Goal: Communication & Community: Participate in discussion

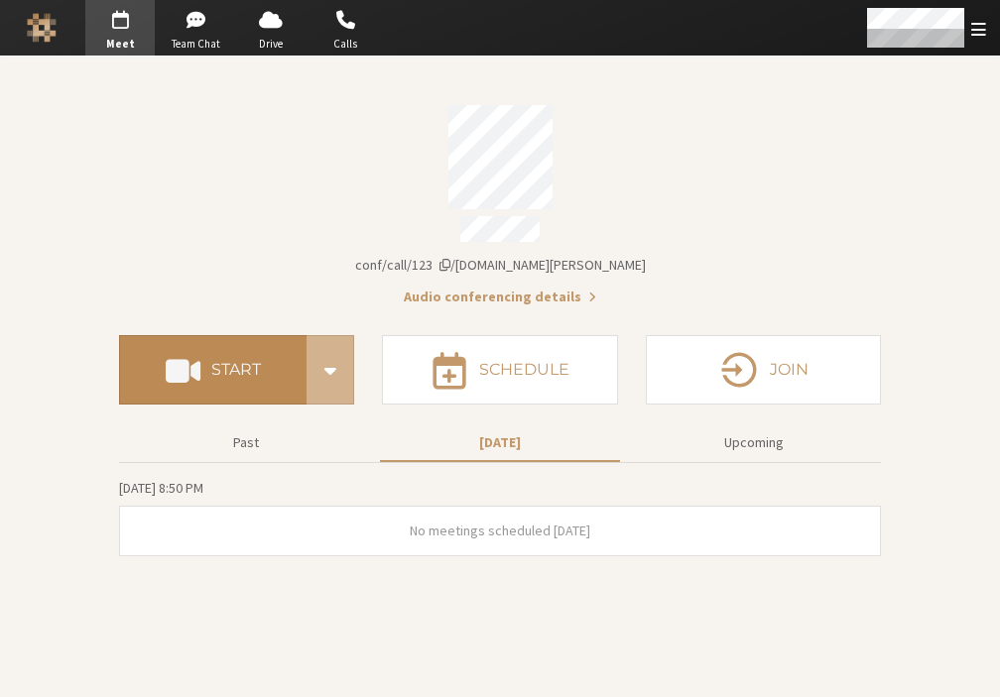
click at [204, 354] on button "Start" at bounding box center [212, 369] width 187 height 69
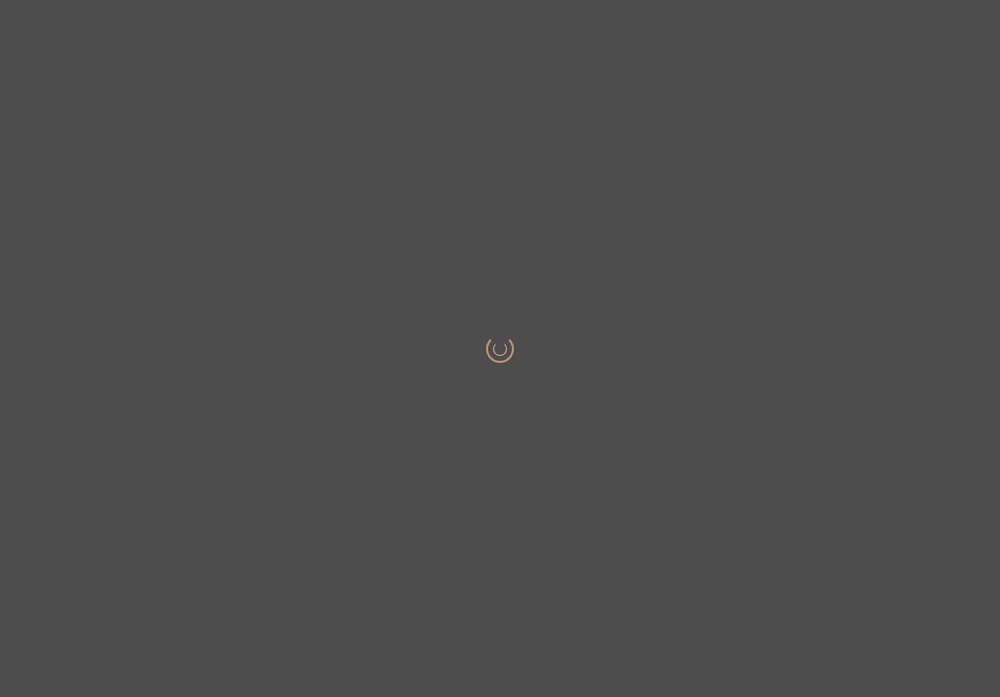
click at [213, 414] on html at bounding box center [500, 348] width 1000 height 697
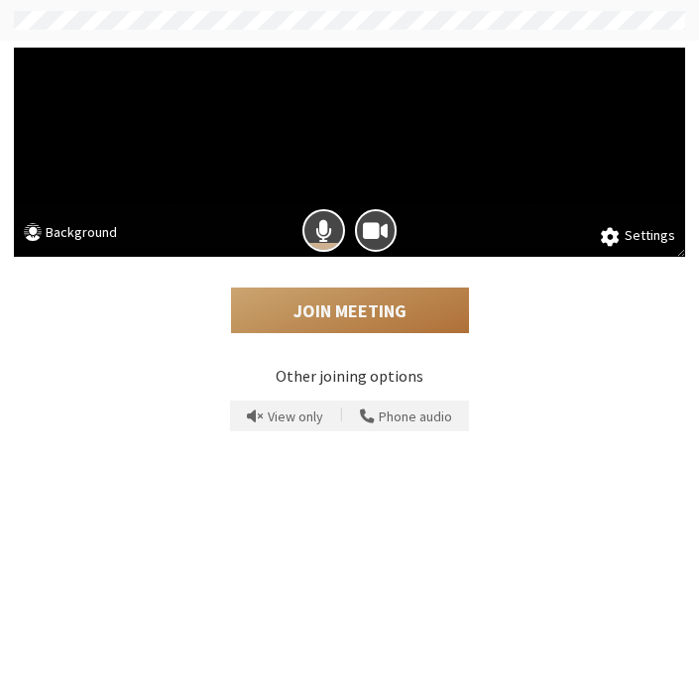
click at [353, 309] on button "Join Meeting" at bounding box center [350, 311] width 238 height 46
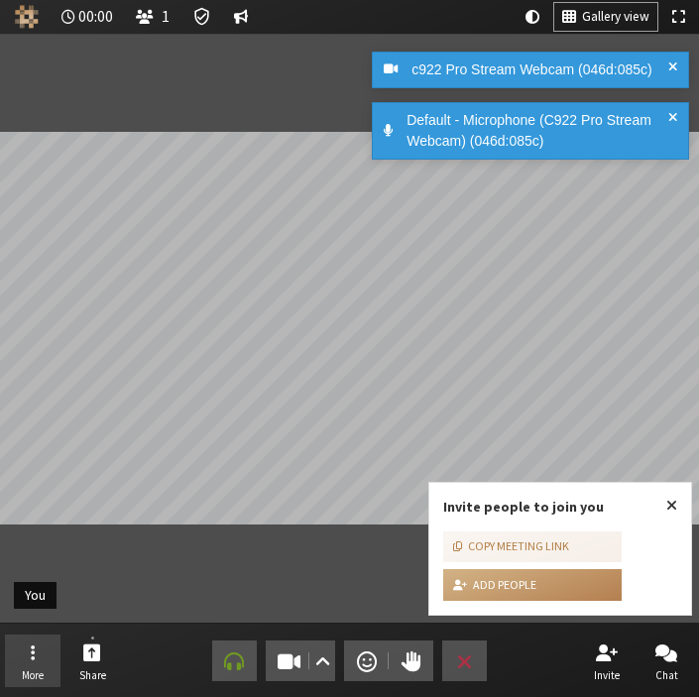
click at [35, 651] on button "More" at bounding box center [33, 662] width 56 height 54
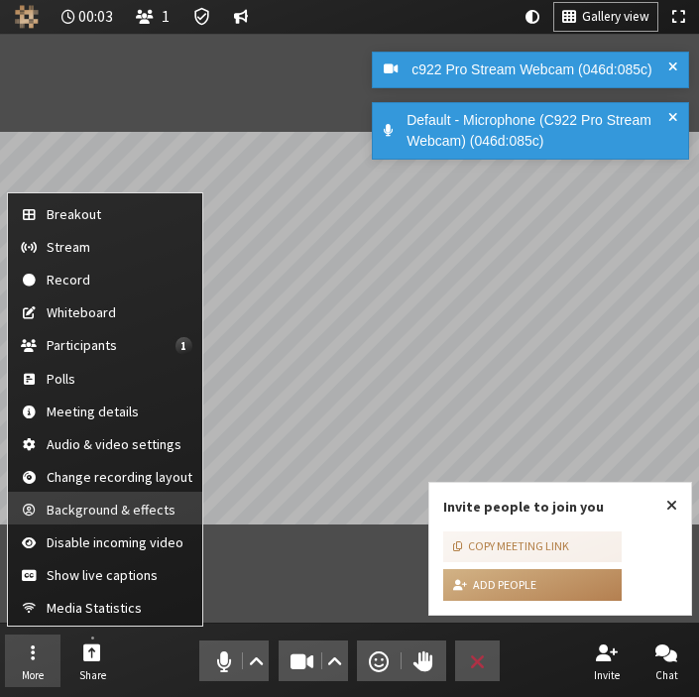
click at [91, 509] on span "Background & effects" at bounding box center [120, 510] width 146 height 15
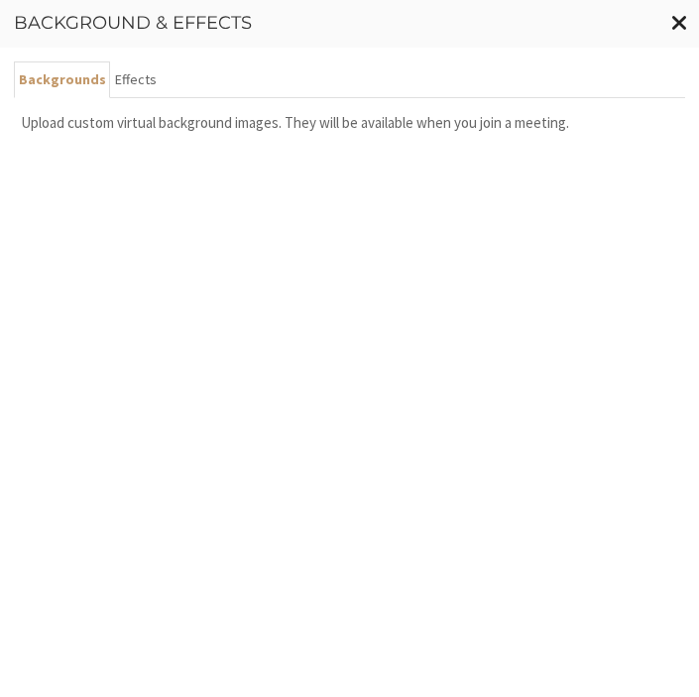
click at [469, 28] on button "Close modal" at bounding box center [679, 23] width 39 height 46
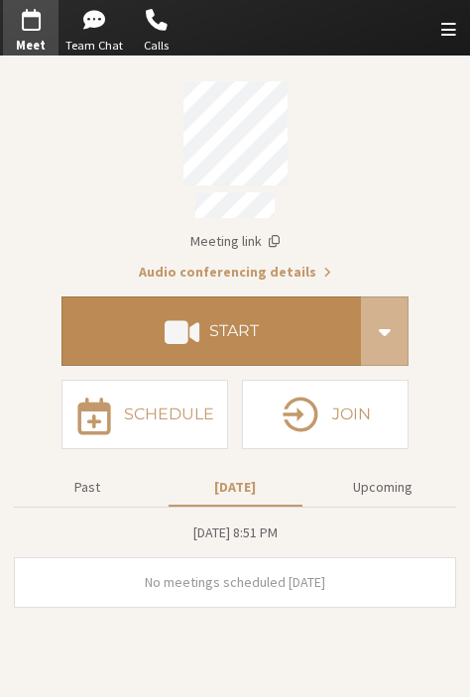
click at [296, 345] on button "Start" at bounding box center [210, 331] width 299 height 69
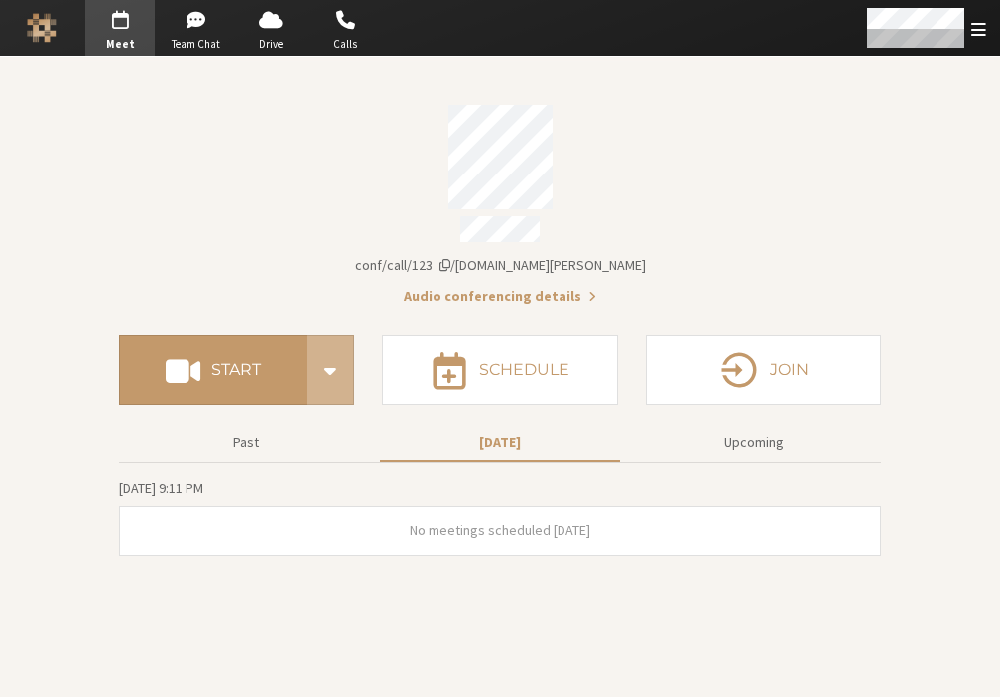
drag, startPoint x: 4, startPoint y: 45, endPoint x: 82, endPoint y: 177, distance: 153.4
click at [82, 177] on section "Meeting link wes.callbridge.rocks/conf/call/123 Audio conferencing details Star…" at bounding box center [500, 377] width 1000 height 641
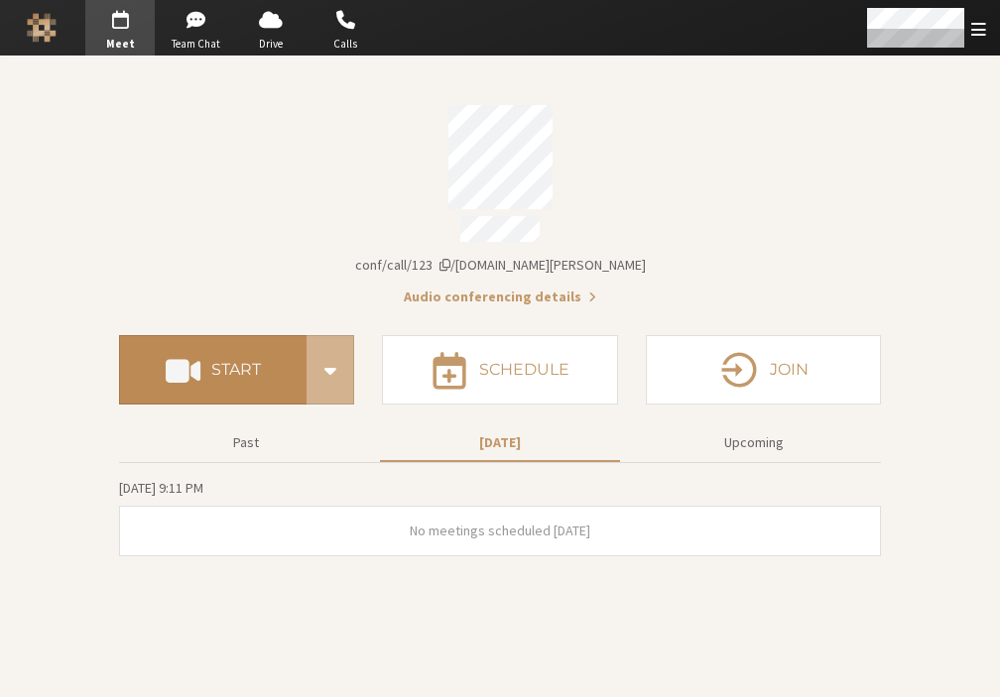
click at [208, 345] on button "Start" at bounding box center [212, 369] width 187 height 69
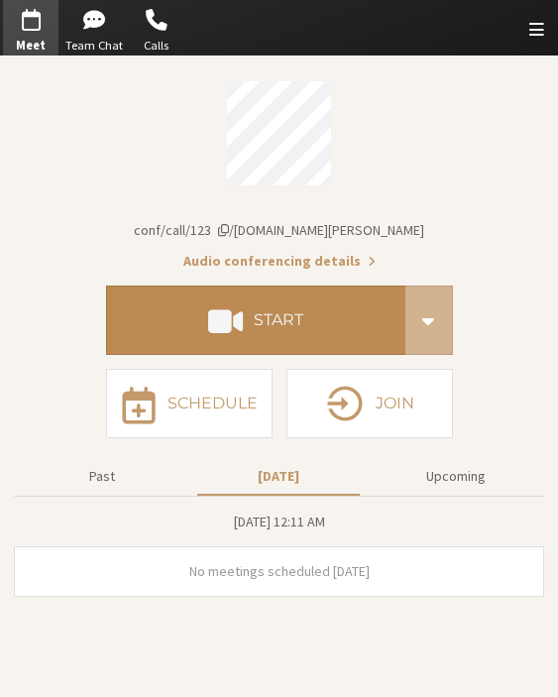
click at [223, 322] on span at bounding box center [225, 320] width 35 height 36
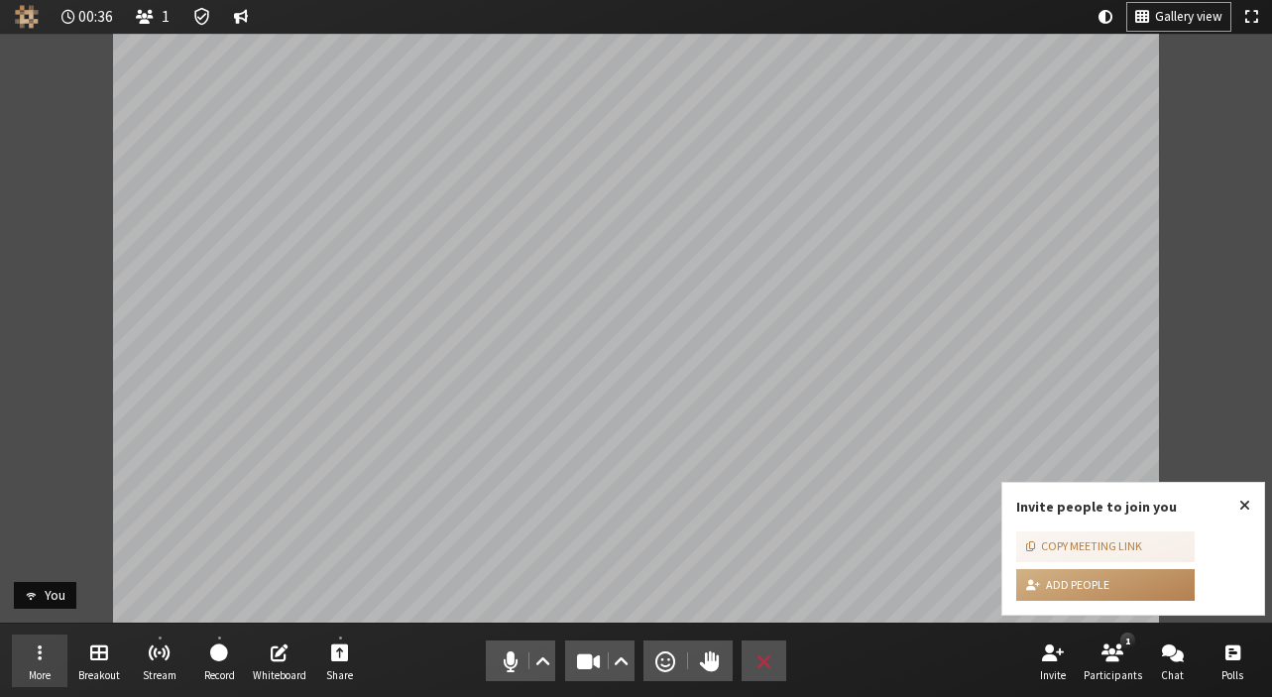
click at [30, 646] on button "More" at bounding box center [40, 662] width 56 height 54
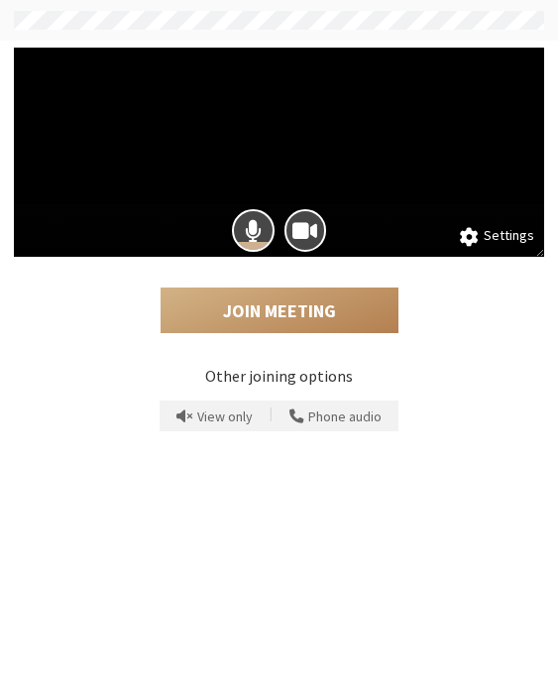
click at [475, 463] on div "Settings Join Meeting Other joining options View only | Phone audio" at bounding box center [279, 369] width 558 height 657
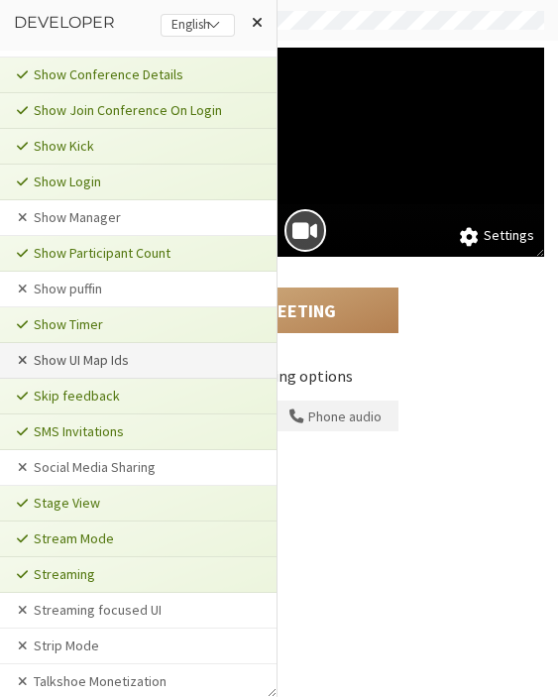
scroll to position [3768, 0]
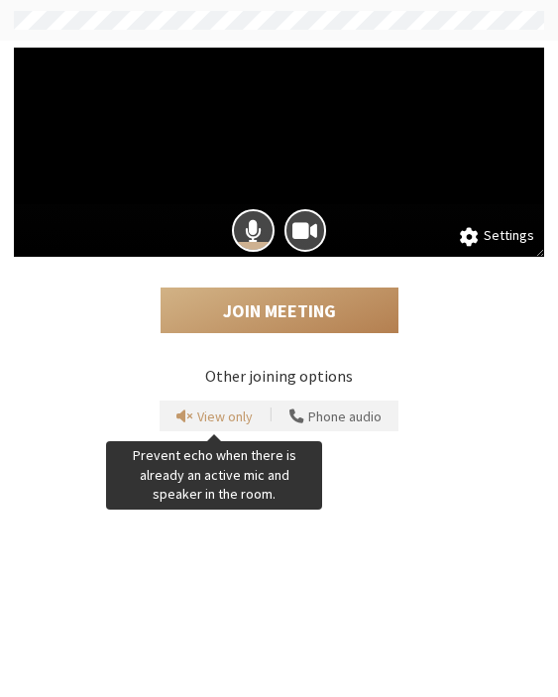
click at [235, 410] on span "View only" at bounding box center [225, 417] width 56 height 15
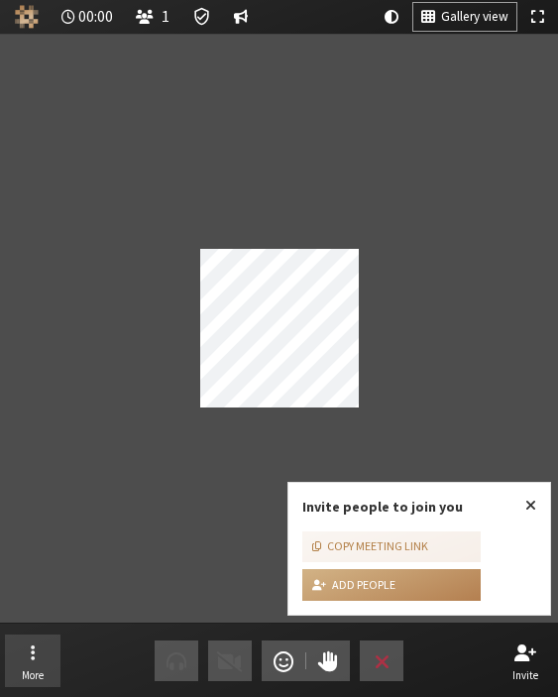
click at [29, 648] on button "More" at bounding box center [33, 662] width 56 height 54
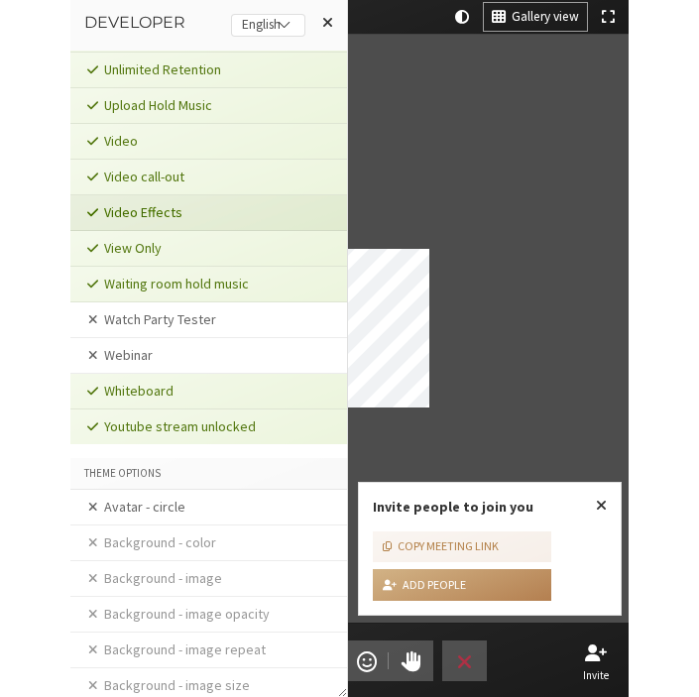
scroll to position [4066, 0]
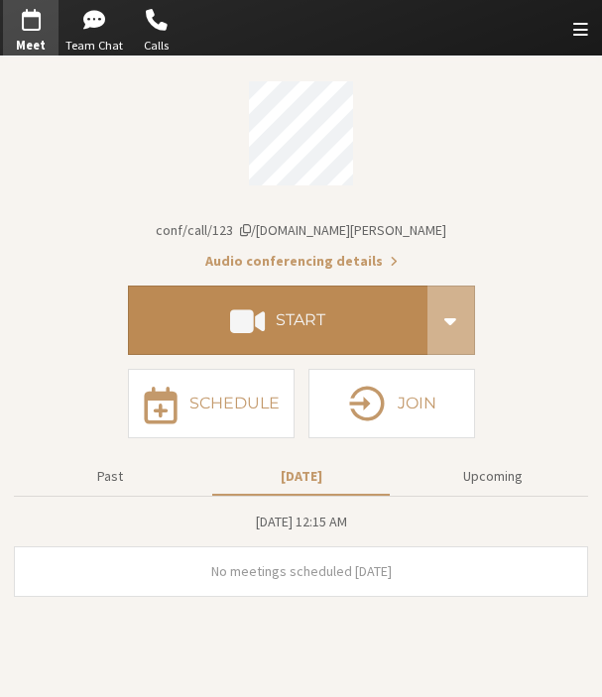
click at [187, 309] on button "Start" at bounding box center [277, 320] width 299 height 69
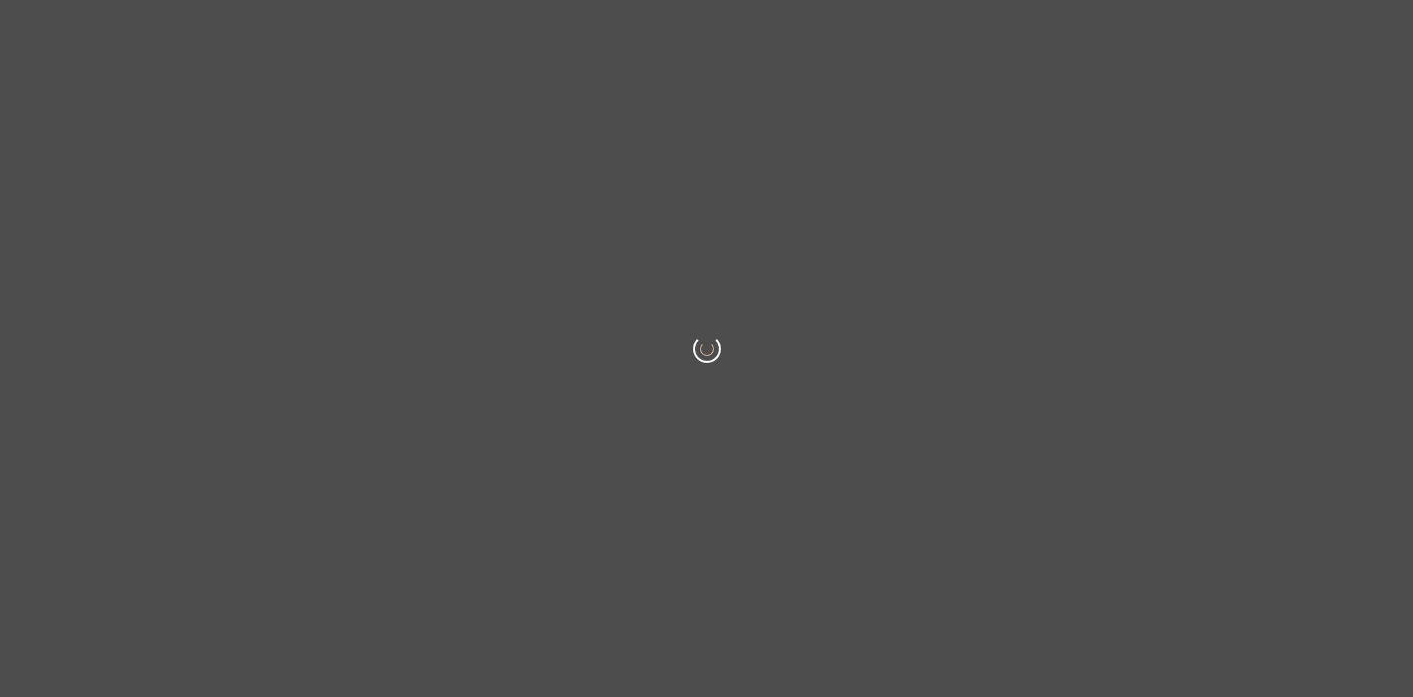
click at [855, 186] on body at bounding box center [706, 348] width 1413 height 697
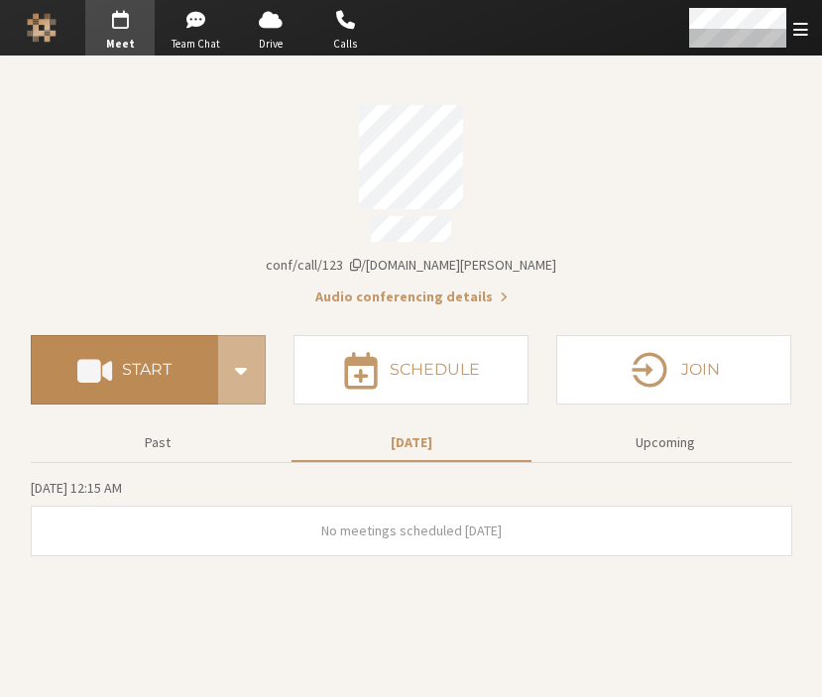
click at [126, 369] on h4 "Start" at bounding box center [147, 370] width 50 height 16
click at [141, 377] on button "Start" at bounding box center [124, 369] width 187 height 69
click at [57, 360] on button "Start" at bounding box center [125, 369] width 187 height 69
click at [157, 350] on button "Start" at bounding box center [125, 369] width 187 height 69
click at [164, 362] on h4 "Start" at bounding box center [148, 370] width 50 height 16
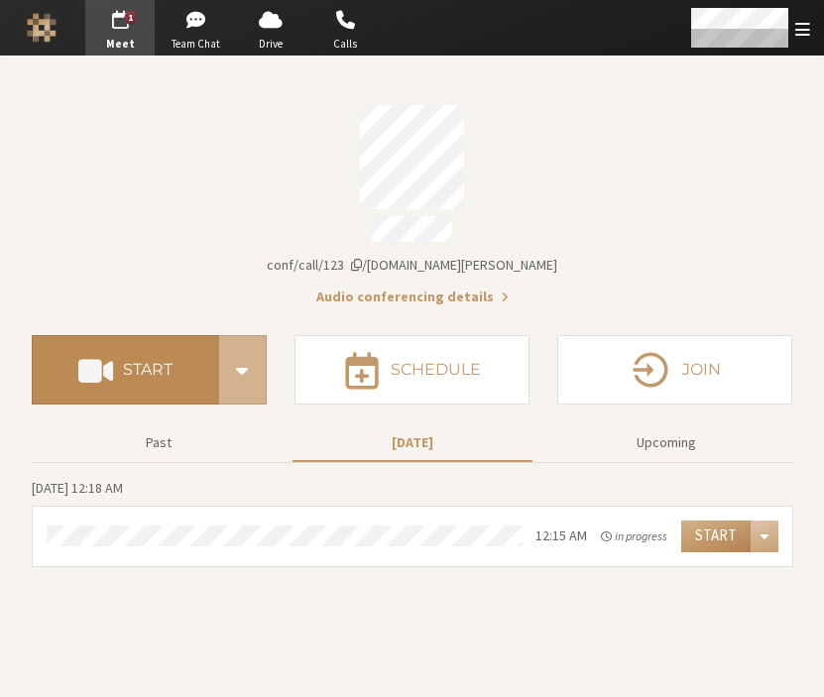
click at [158, 362] on h4 "Start" at bounding box center [148, 370] width 50 height 16
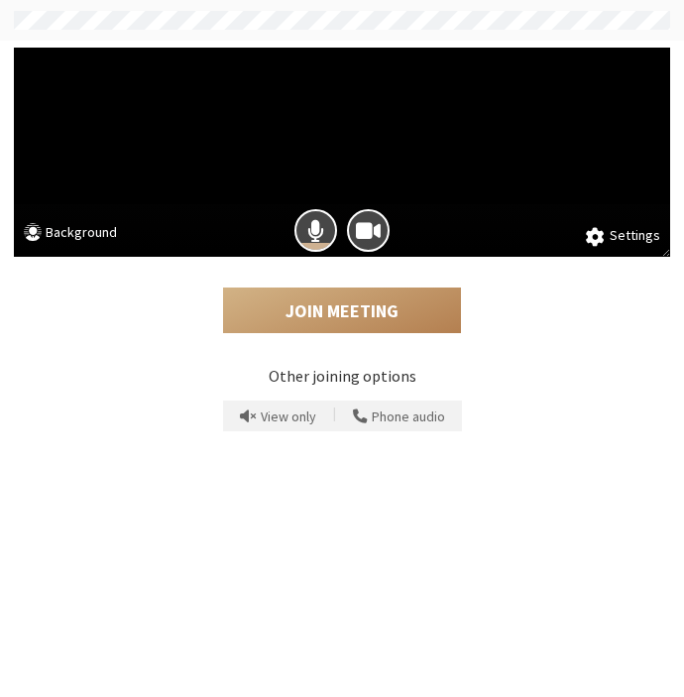
click at [67, 216] on div at bounding box center [342, 230] width 657 height 53
click at [59, 229] on button "Background" at bounding box center [70, 234] width 93 height 25
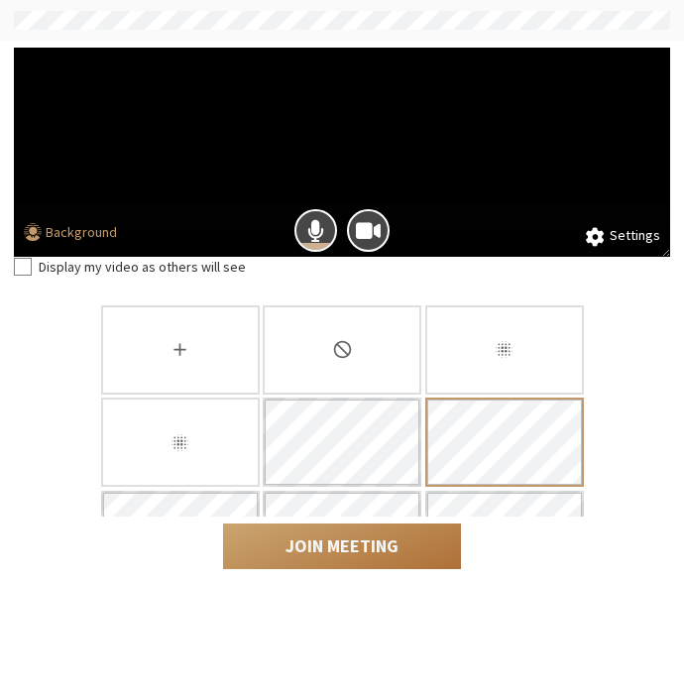
click at [333, 547] on button "Join Meeting" at bounding box center [342, 547] width 238 height 46
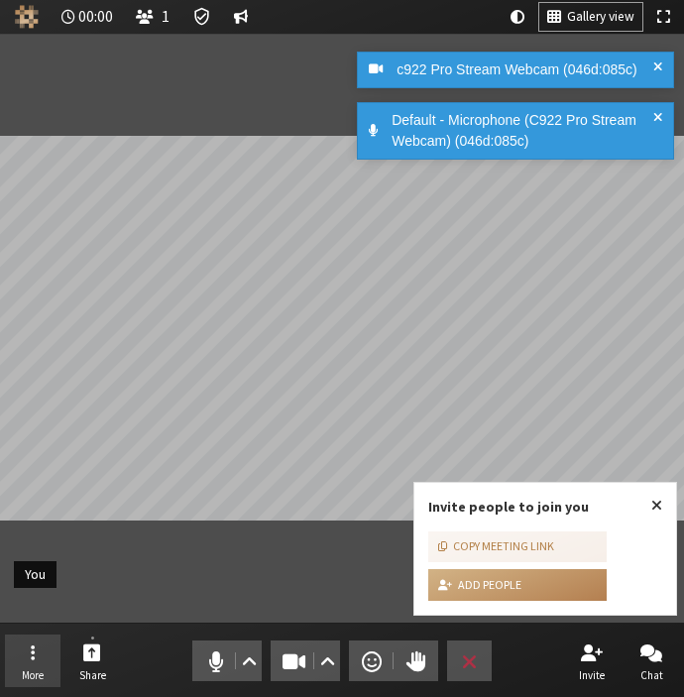
click at [33, 651] on span "Open menu" at bounding box center [33, 652] width 4 height 23
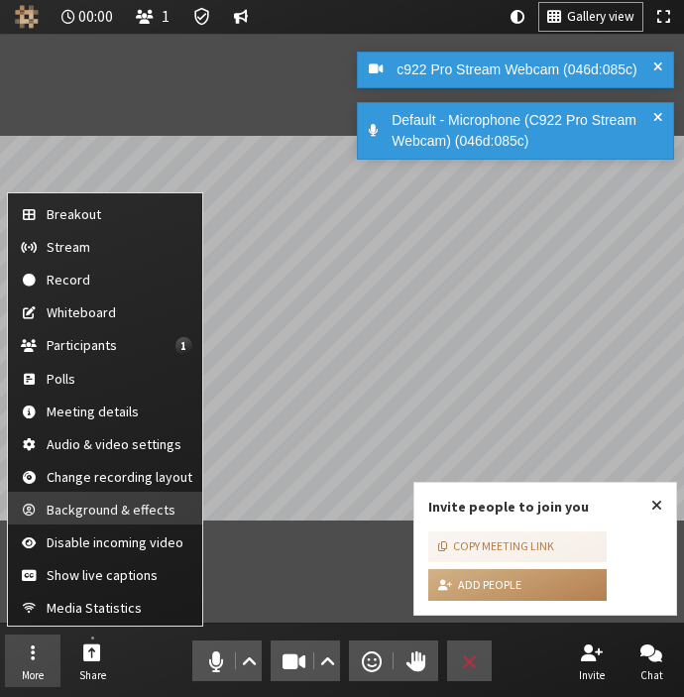
click at [142, 516] on span "Background & effects" at bounding box center [120, 510] width 146 height 15
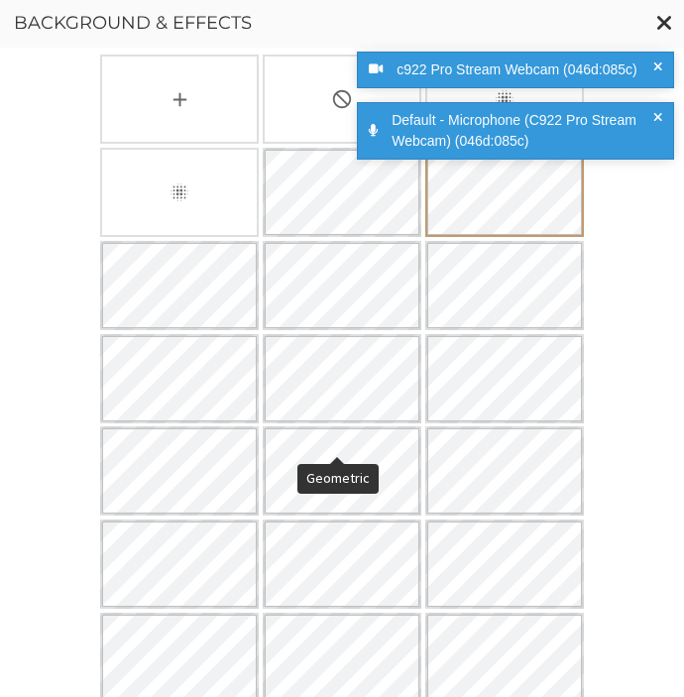
scroll to position [851, 0]
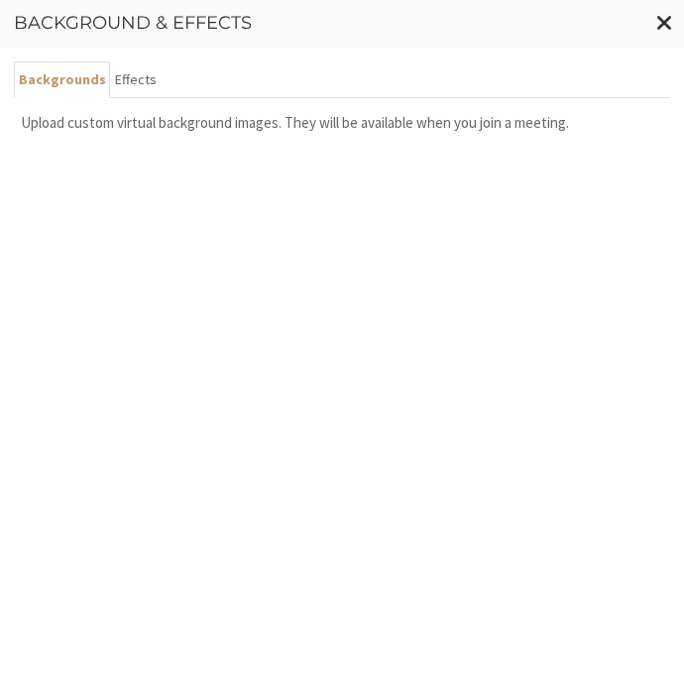
scroll to position [852, 0]
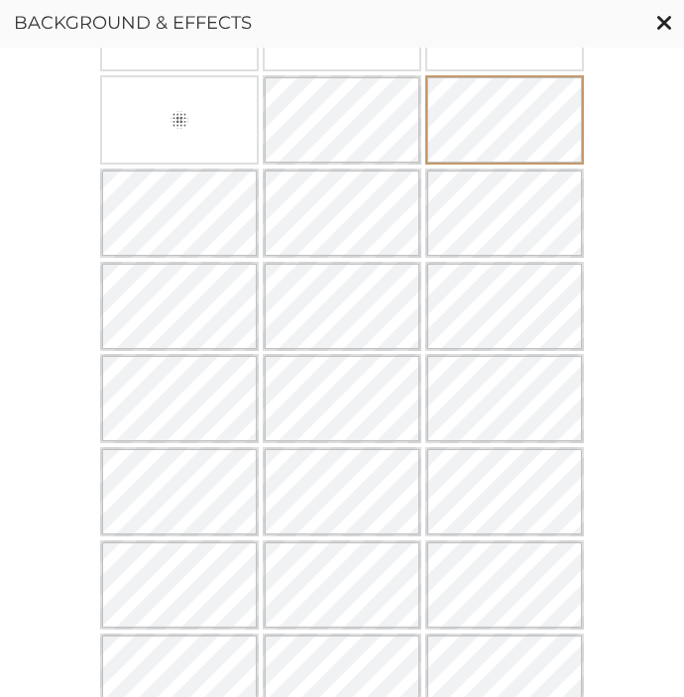
click at [660, 22] on span "Close modal" at bounding box center [665, 22] width 17 height 25
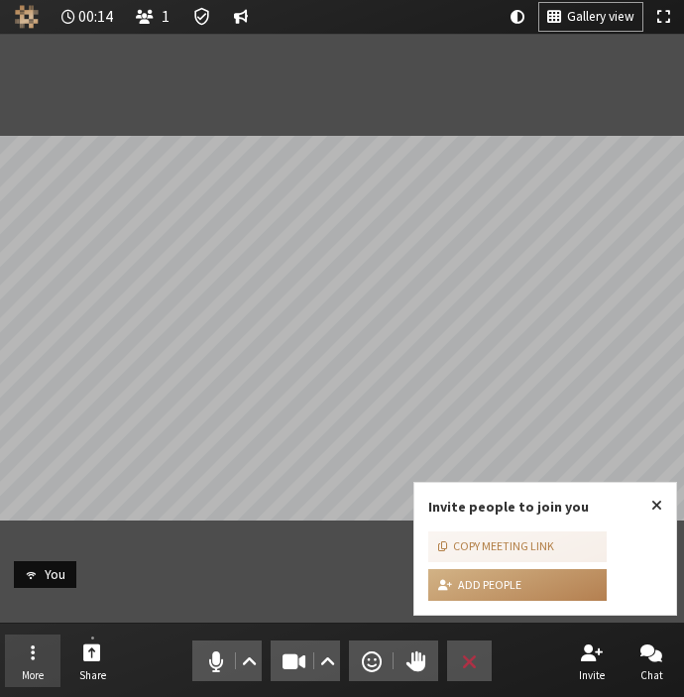
click at [35, 656] on button "More" at bounding box center [33, 662] width 56 height 54
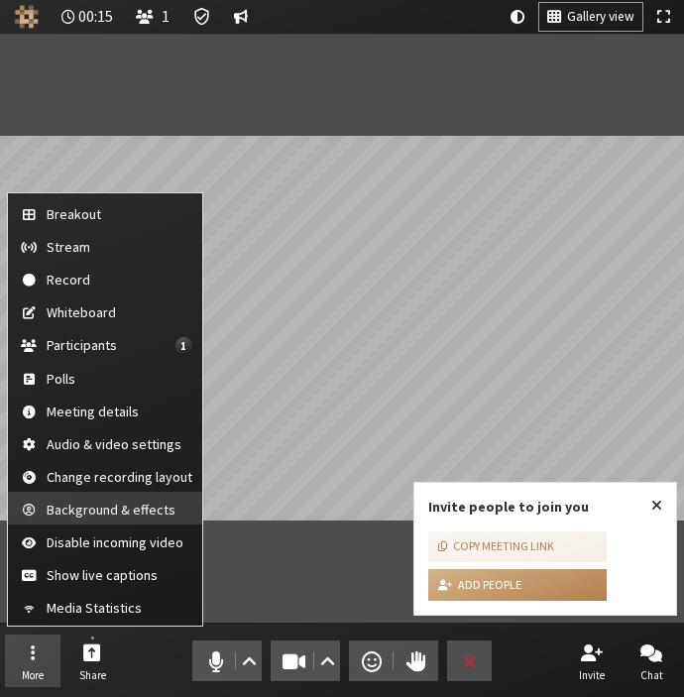
click at [116, 503] on span "Background & effects" at bounding box center [120, 510] width 146 height 15
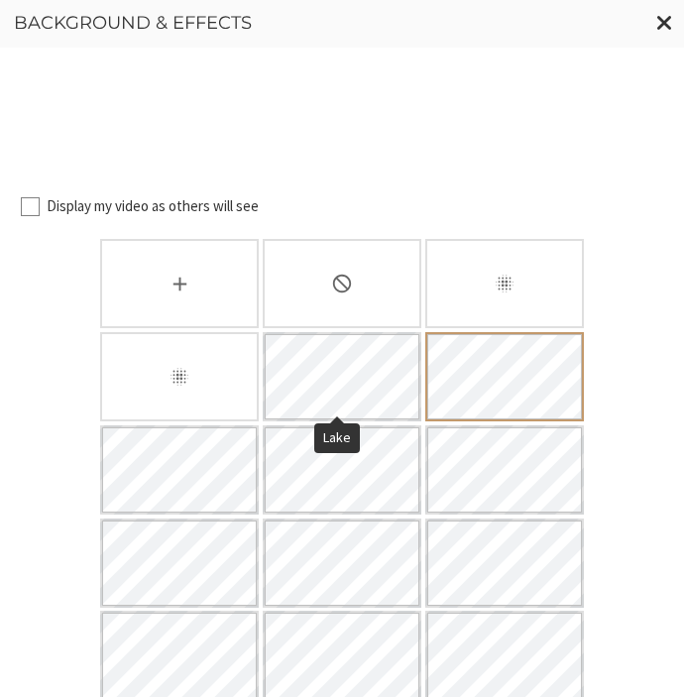
scroll to position [851, 0]
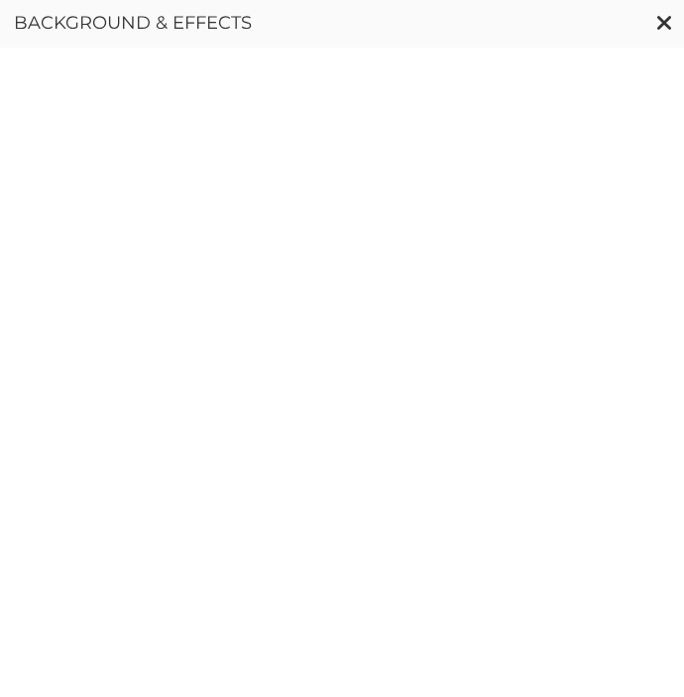
scroll to position [0, 0]
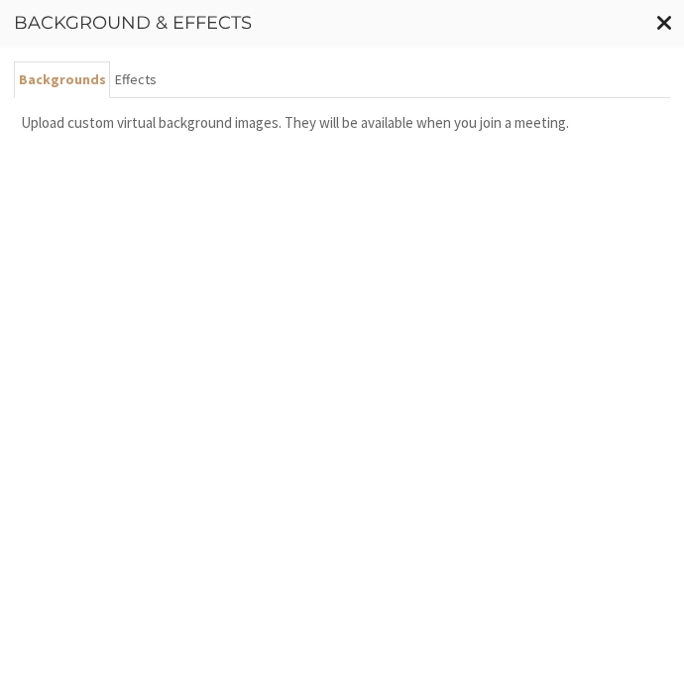
click at [664, 19] on span "Close modal" at bounding box center [665, 22] width 17 height 25
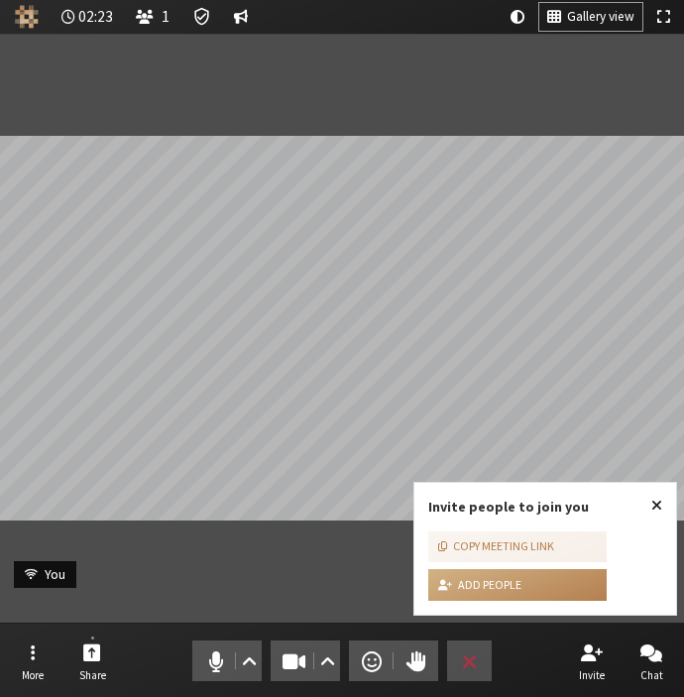
click at [658, 505] on span "Close popover" at bounding box center [657, 505] width 11 height 16
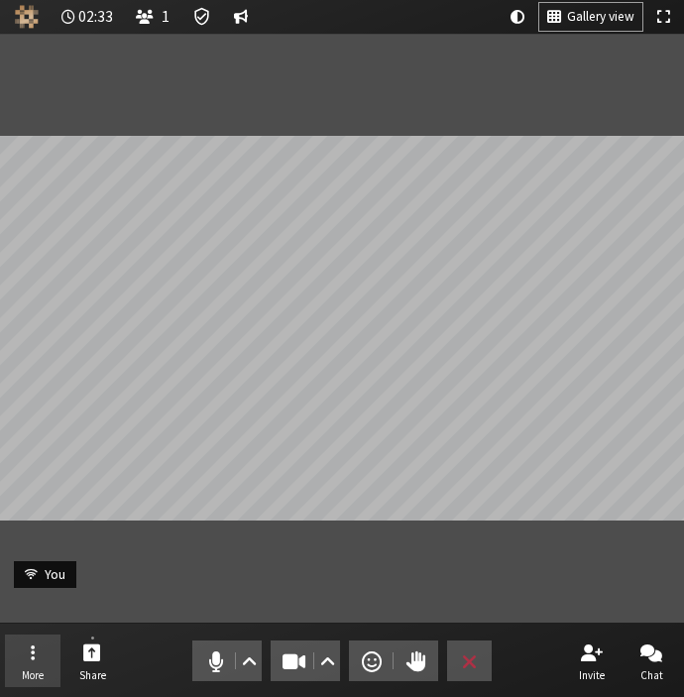
click at [26, 643] on button "More" at bounding box center [33, 662] width 56 height 54
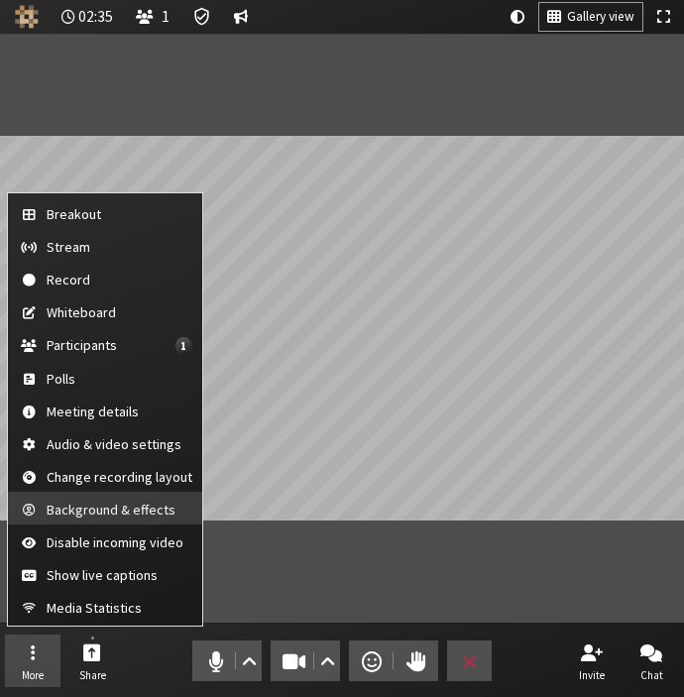
click at [96, 509] on span "Background & effects" at bounding box center [120, 510] width 146 height 15
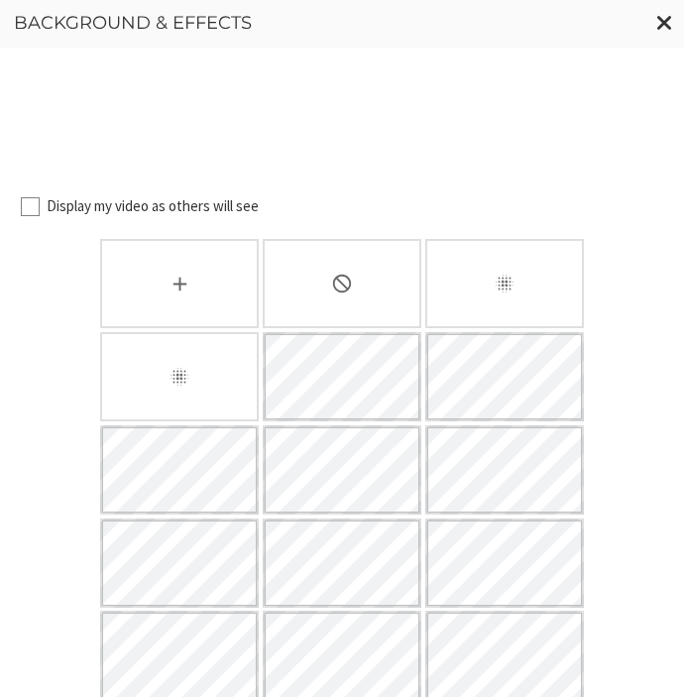
scroll to position [851, 0]
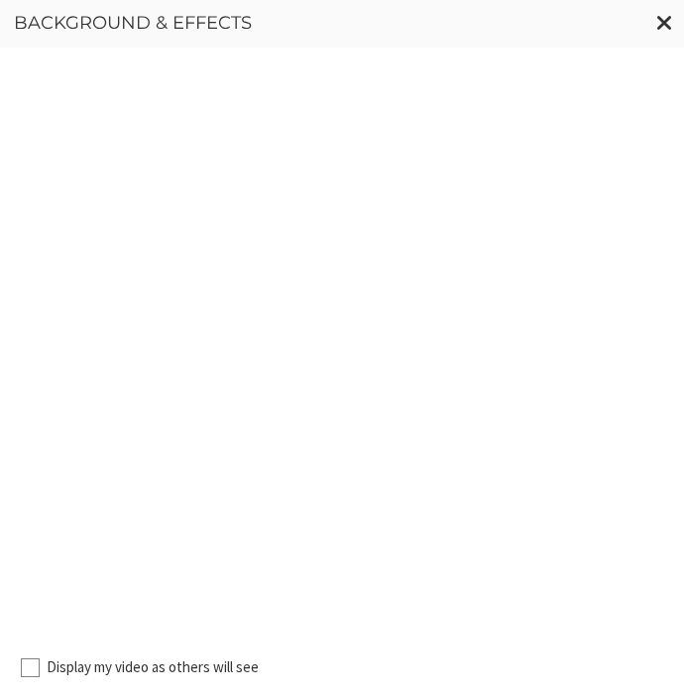
scroll to position [0, 0]
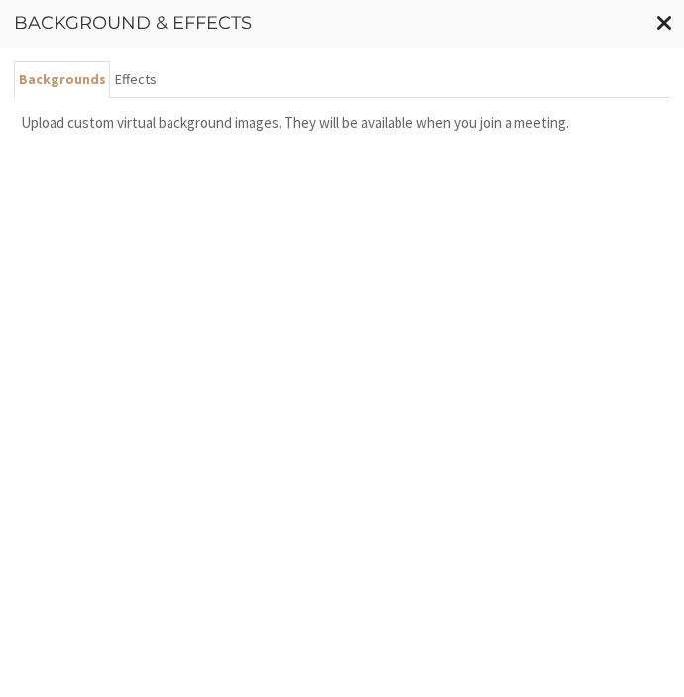
click at [662, 22] on span "Close modal" at bounding box center [665, 22] width 17 height 25
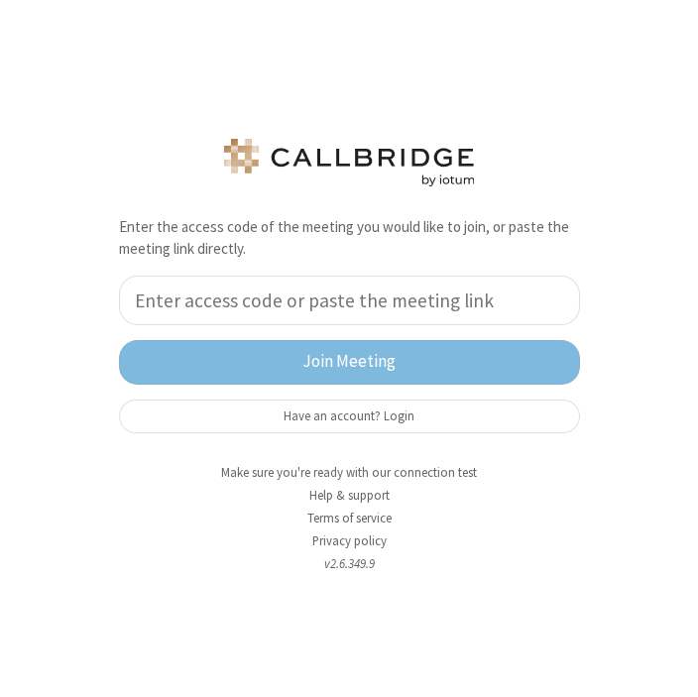
drag, startPoint x: 110, startPoint y: 0, endPoint x: 14, endPoint y: 217, distance: 237.5
click at [14, 217] on div "Enter the access code of the meeting you would like to join, or paste the meeti…" at bounding box center [349, 348] width 698 height 697
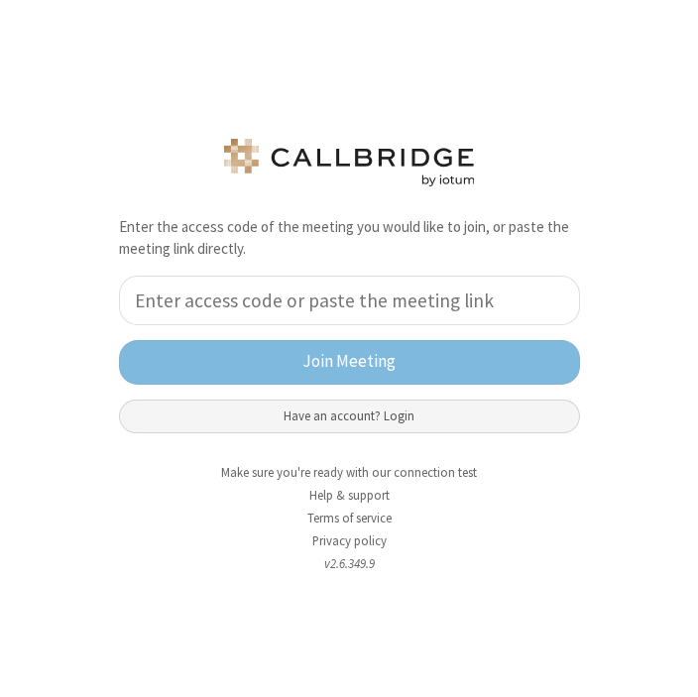
click at [268, 413] on button "Have an account? Login" at bounding box center [349, 417] width 461 height 34
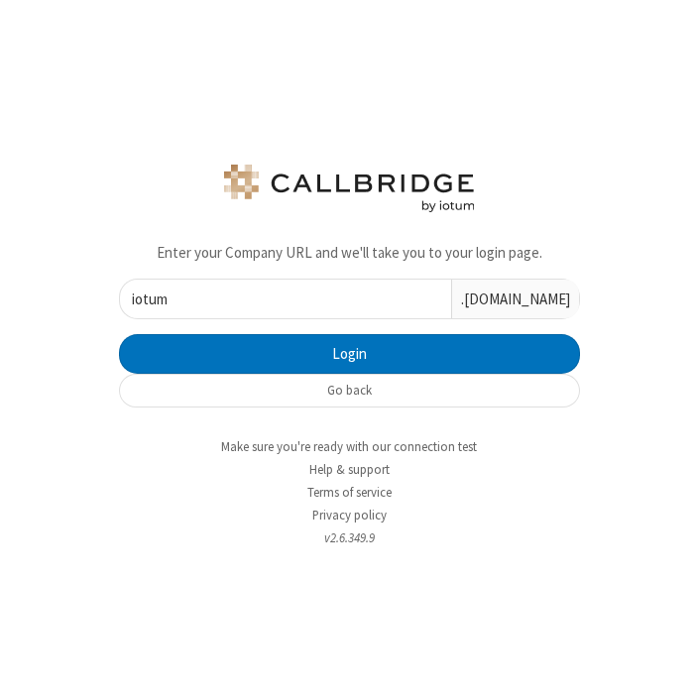
type input "iotum"
click at [119, 334] on button "Login" at bounding box center [349, 354] width 461 height 40
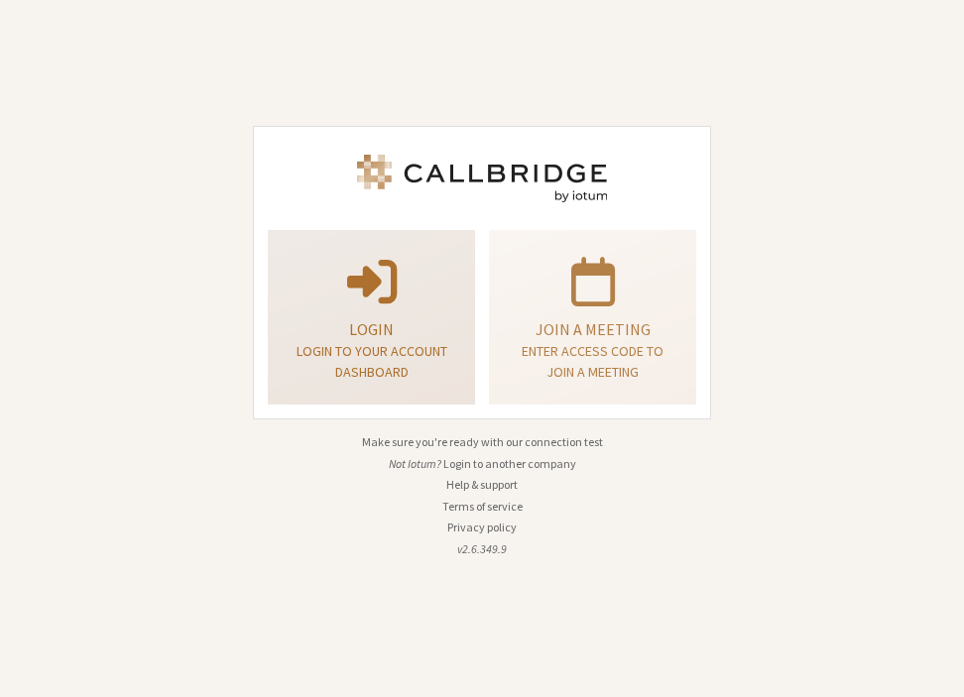
click at [342, 336] on p "Login" at bounding box center [372, 329] width 158 height 24
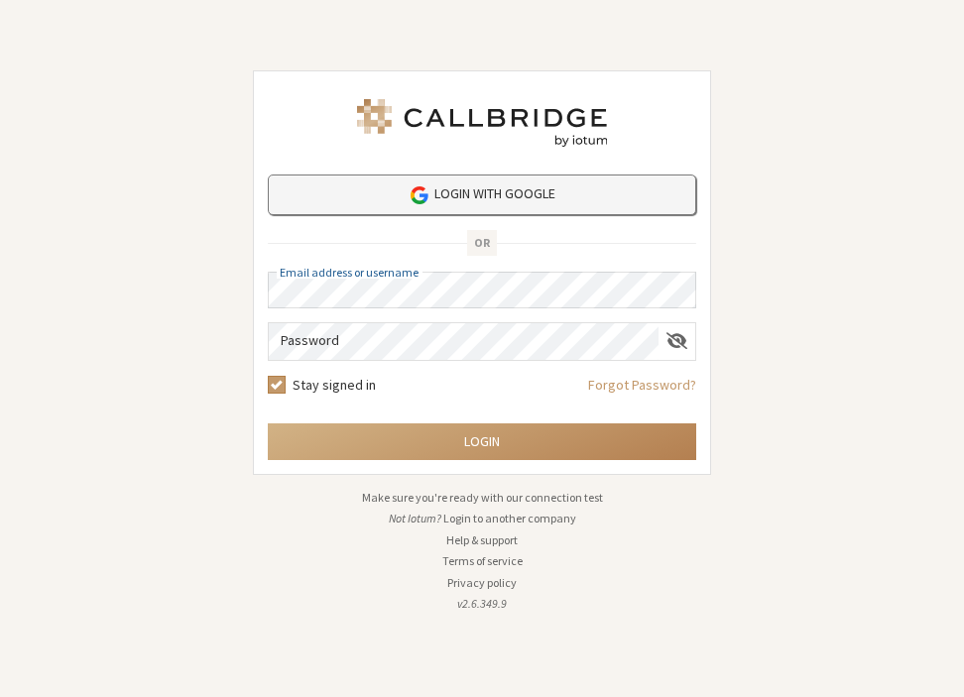
click at [492, 199] on link "Login with Google" at bounding box center [482, 195] width 428 height 41
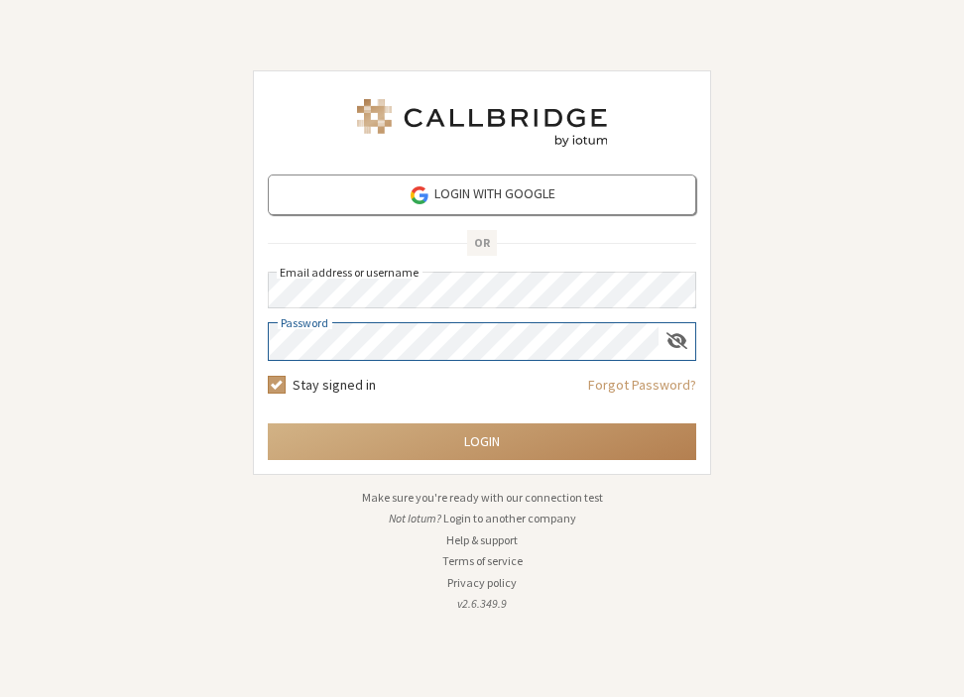
click at [268, 423] on button "Login" at bounding box center [482, 441] width 428 height 37
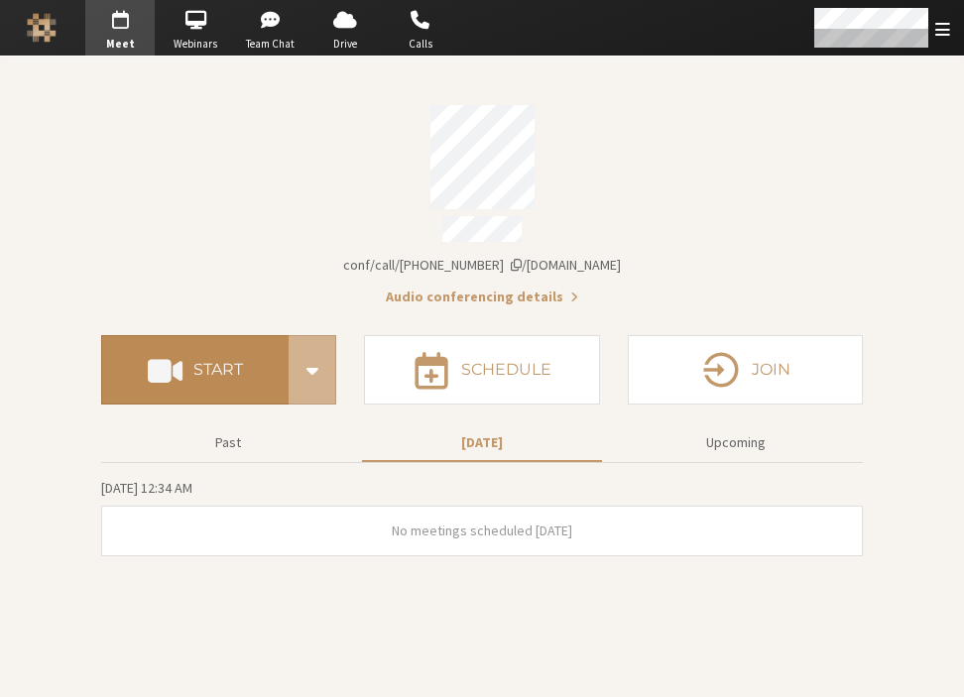
click at [233, 362] on h4 "Start" at bounding box center [218, 370] width 50 height 16
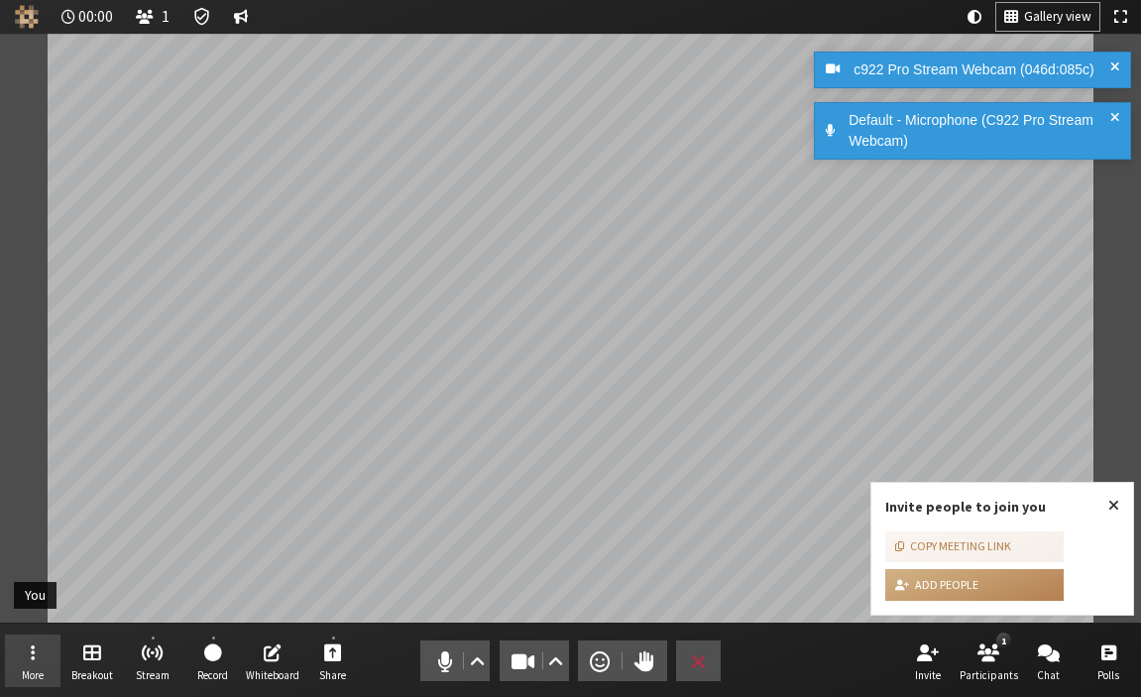
click at [43, 656] on button "More" at bounding box center [33, 662] width 56 height 54
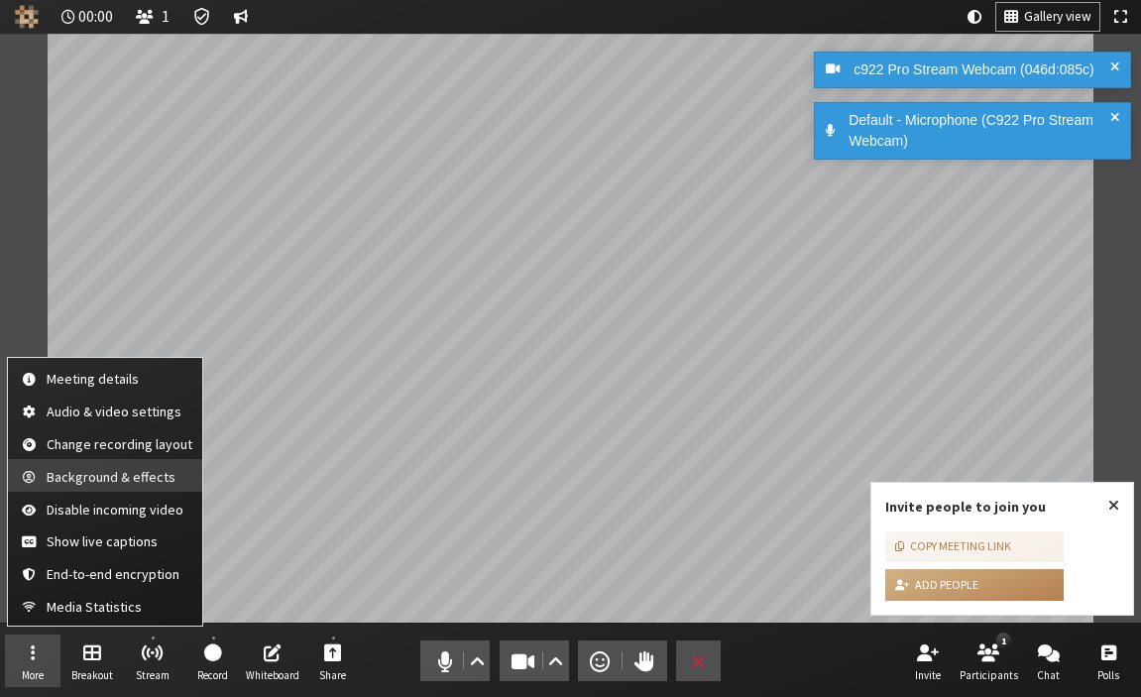
click at [101, 475] on span "Background & effects" at bounding box center [120, 477] width 146 height 15
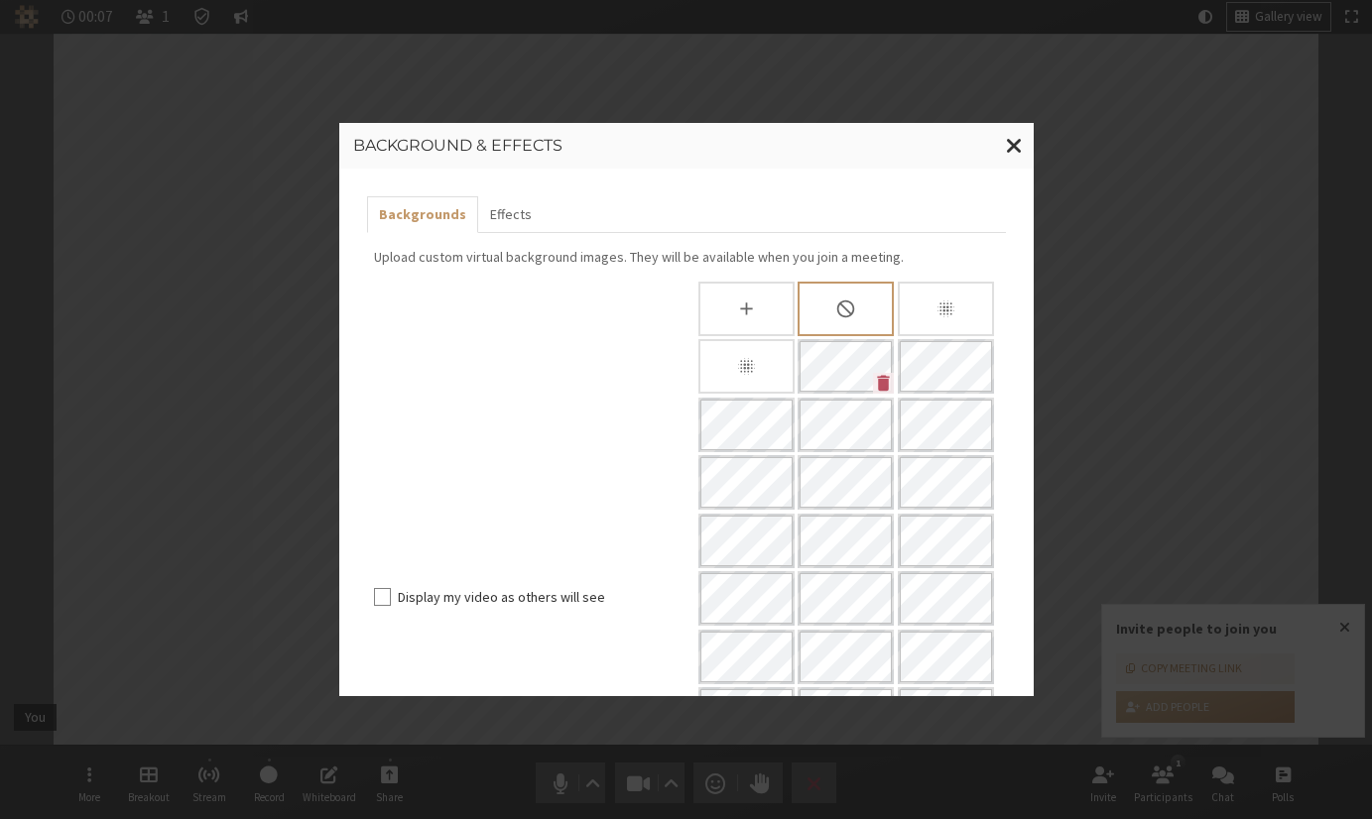
click at [1140, 472] on div "Background & effects Backgrounds Effects Upload custom virtual background image…" at bounding box center [686, 409] width 1372 height 819
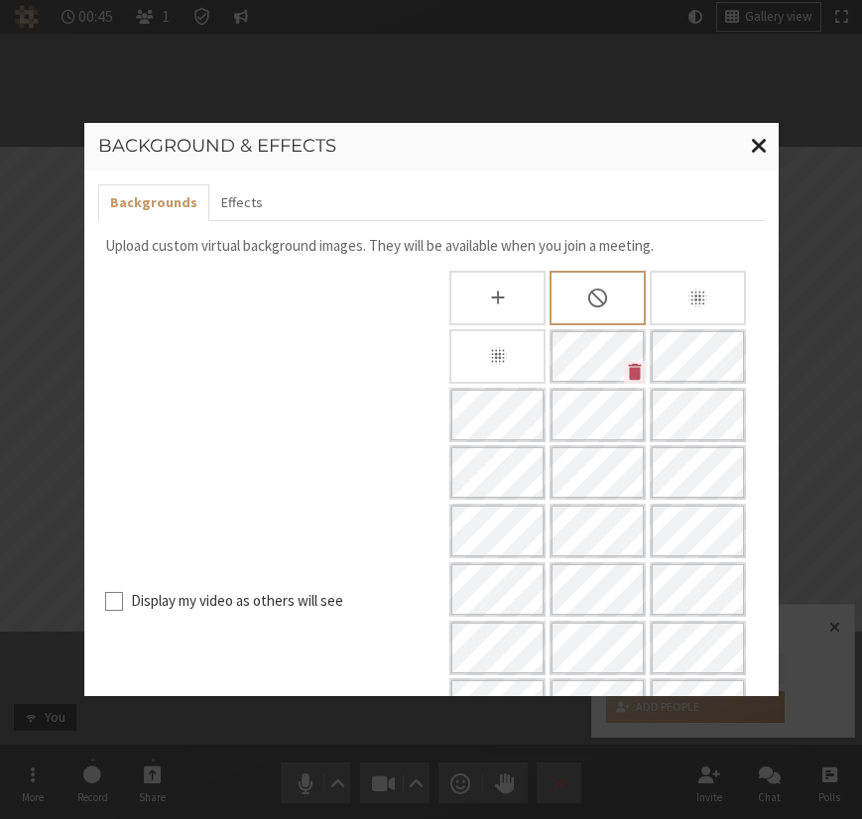
click at [762, 141] on span "Close modal" at bounding box center [759, 145] width 17 height 25
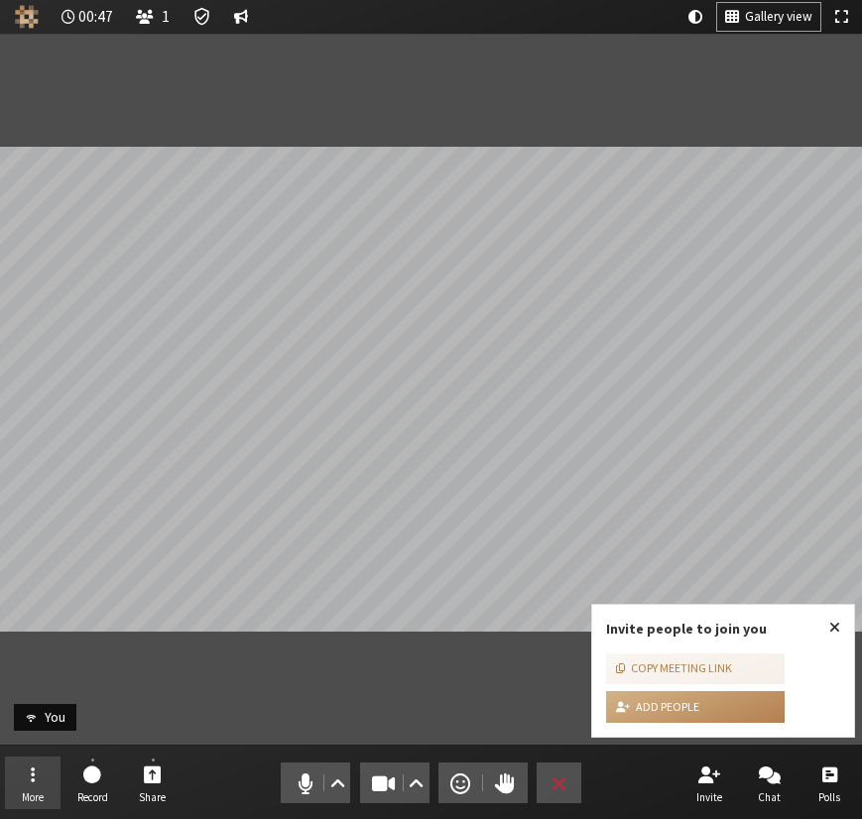
click at [45, 696] on button "More" at bounding box center [33, 784] width 56 height 54
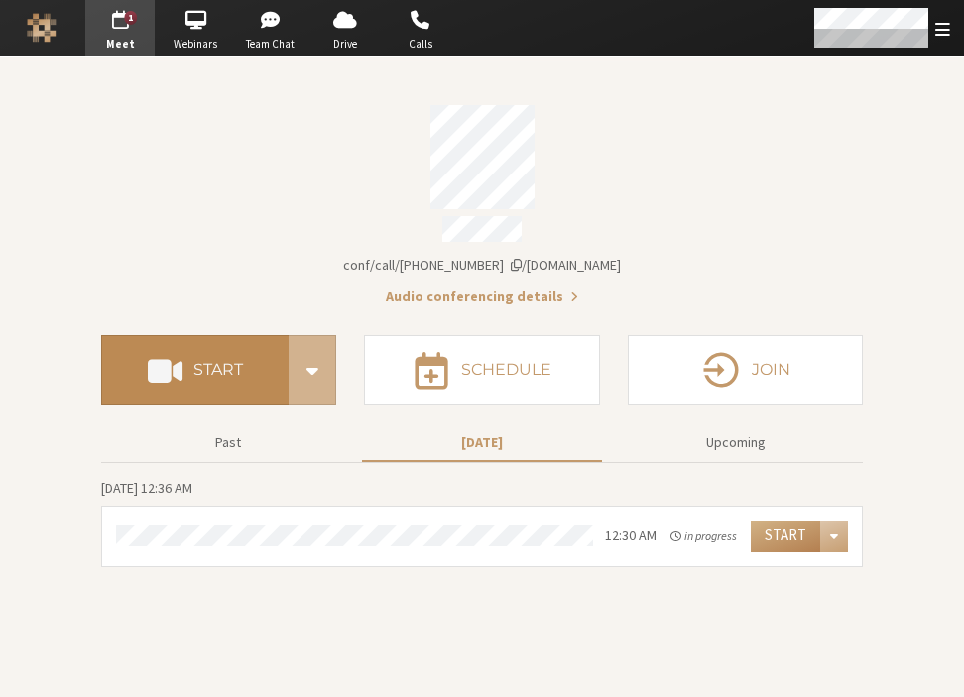
click at [192, 364] on button "Start" at bounding box center [194, 369] width 187 height 69
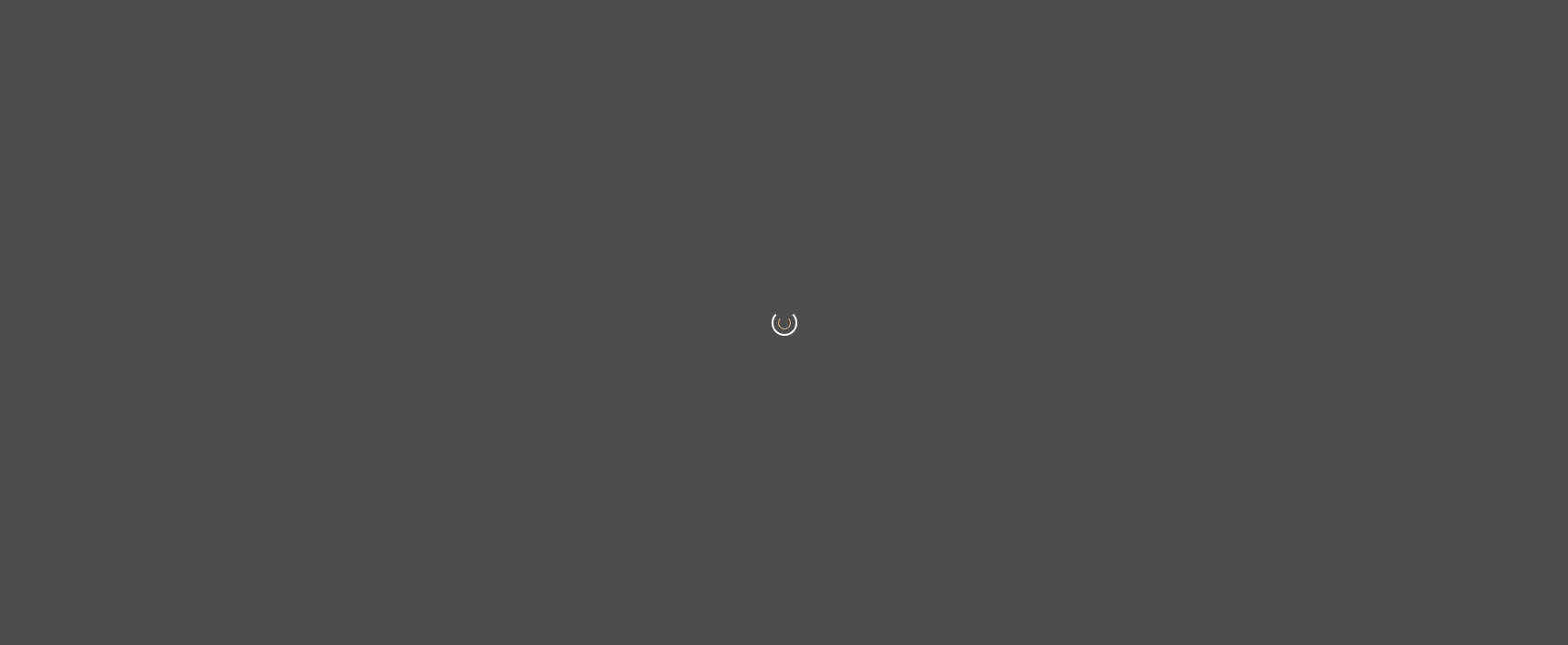
click at [989, 315] on body at bounding box center [784, 322] width 1568 height 645
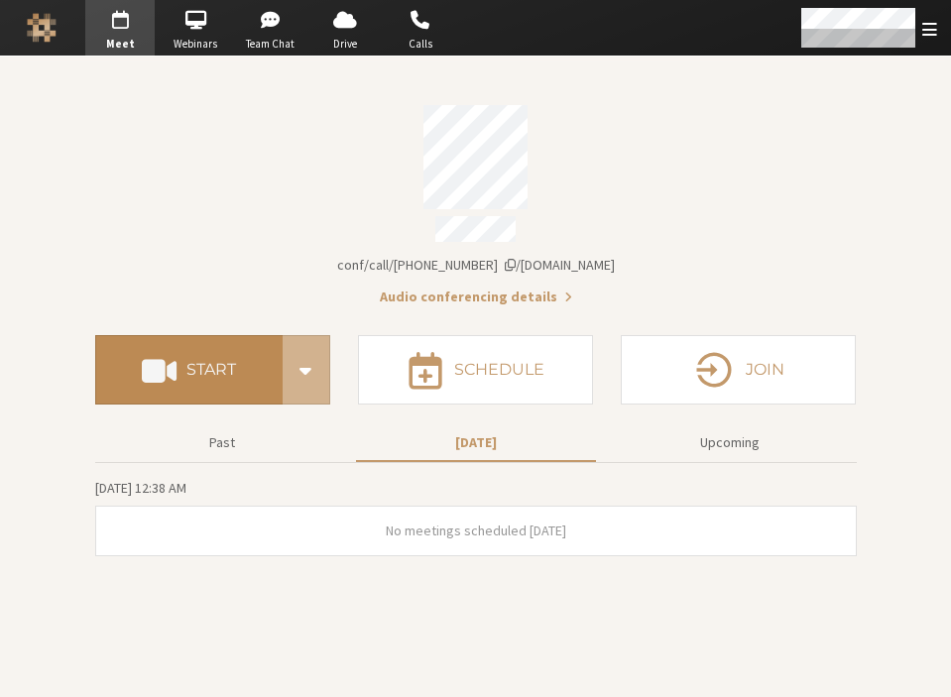
click at [200, 363] on h4 "Start" at bounding box center [211, 370] width 50 height 16
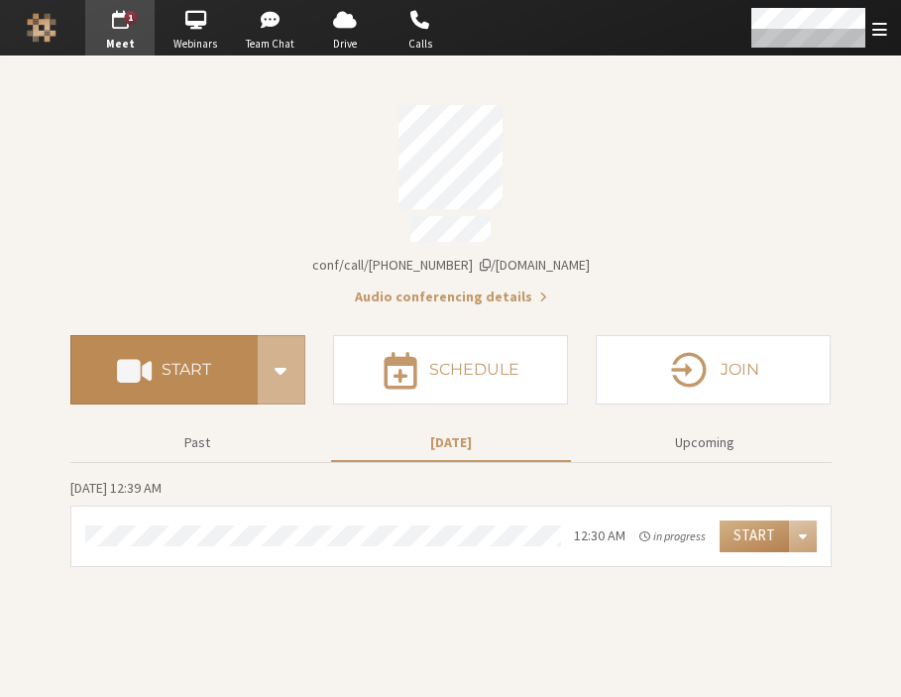
click at [199, 336] on button "Start" at bounding box center [163, 369] width 187 height 69
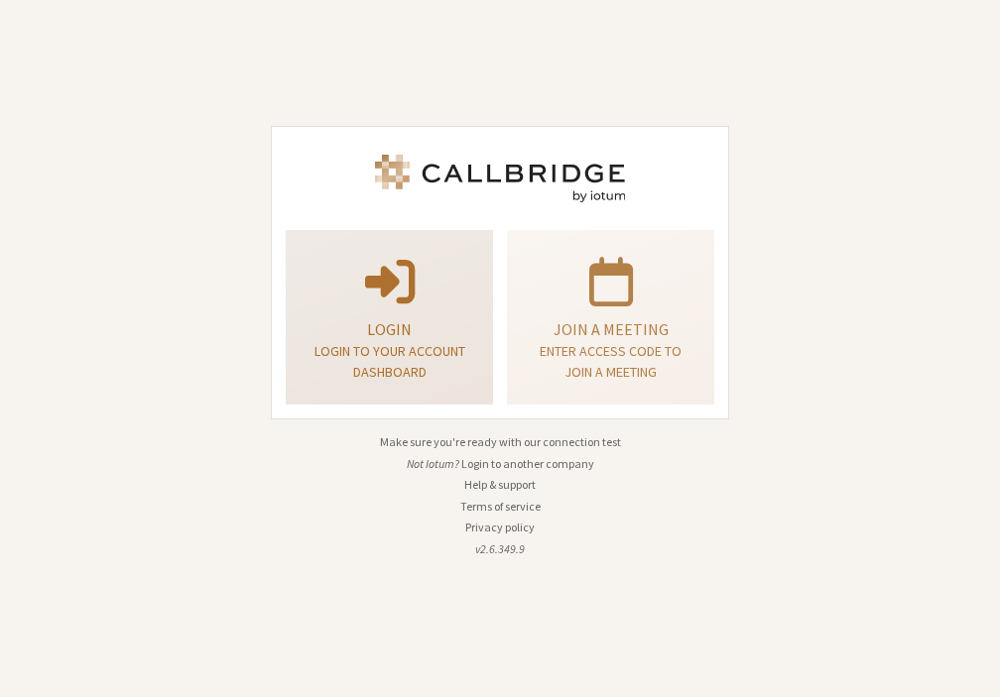
click at [445, 305] on p at bounding box center [389, 280] width 158 height 56
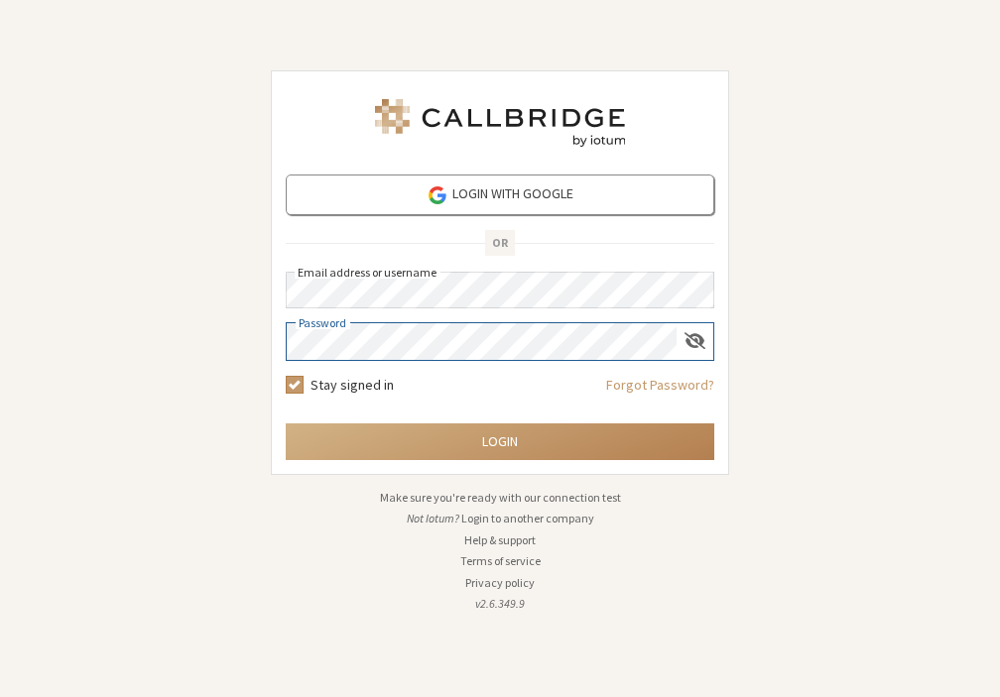
click at [286, 423] on button "Login" at bounding box center [500, 441] width 428 height 37
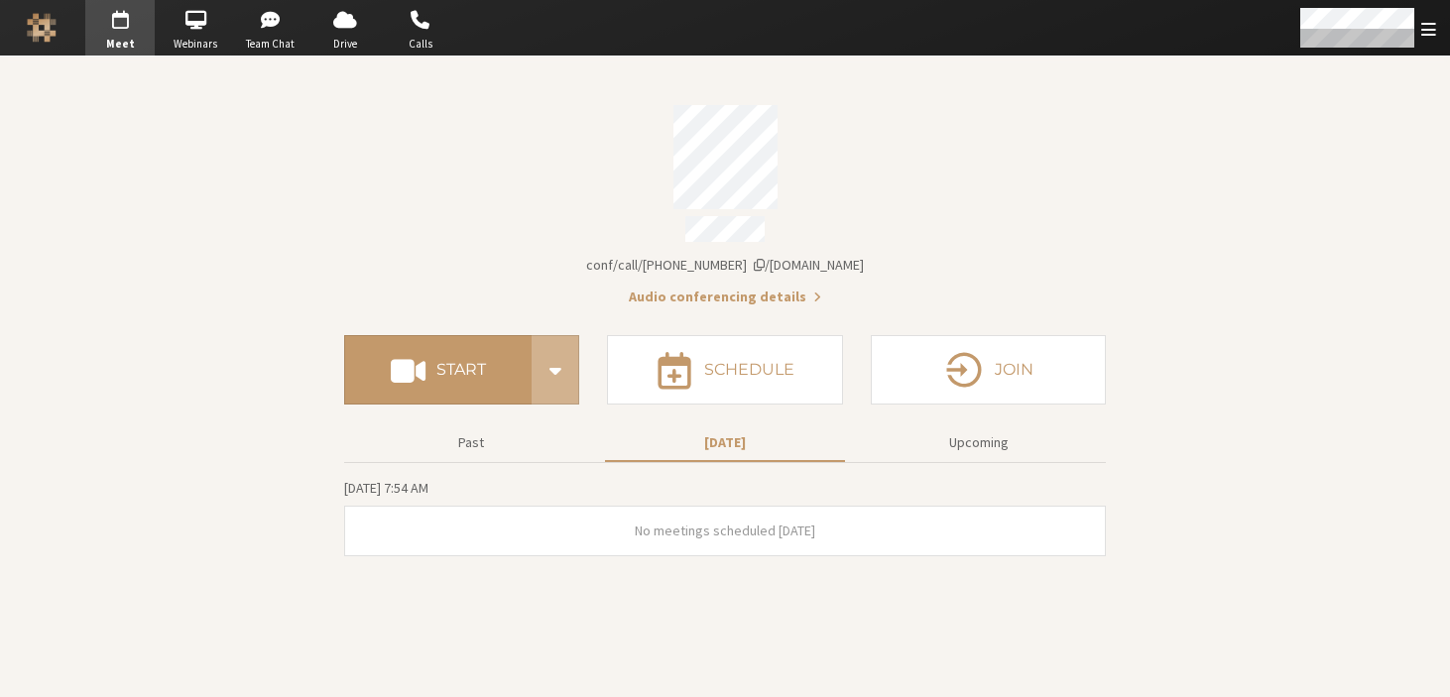
click at [999, 355] on section "Meeting link [DOMAIN_NAME]/conf/call/6850878 Audio conferencing details Start S…" at bounding box center [725, 377] width 1450 height 641
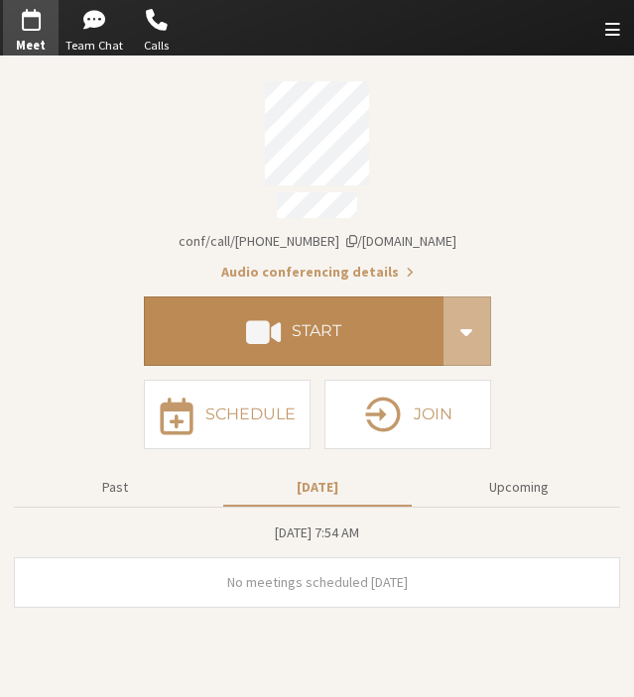
click at [292, 328] on h4 "Start" at bounding box center [317, 331] width 50 height 16
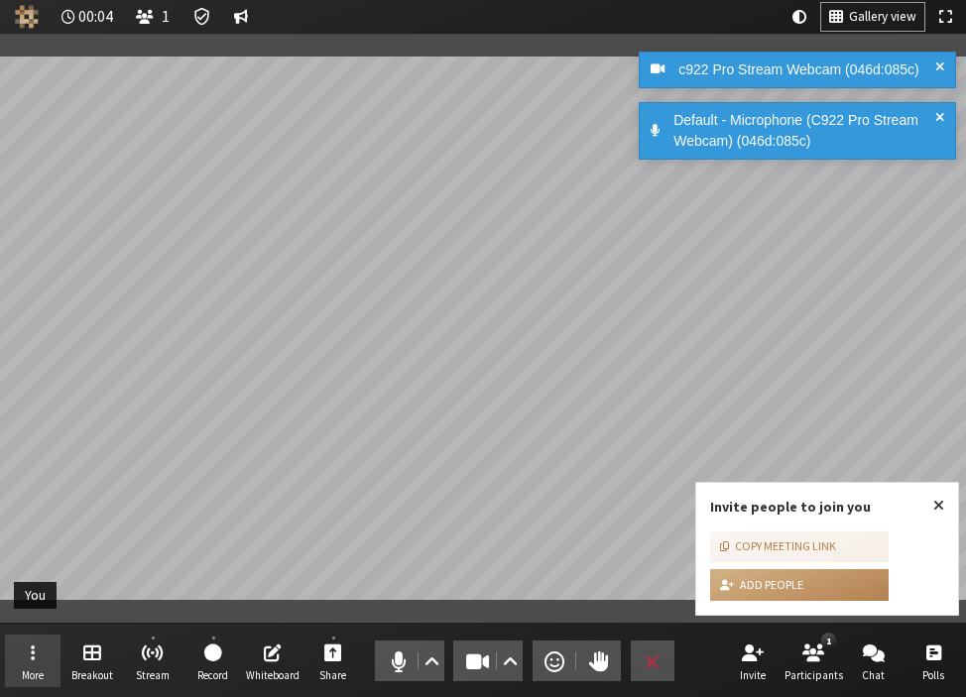
click at [24, 661] on button "More" at bounding box center [33, 662] width 56 height 54
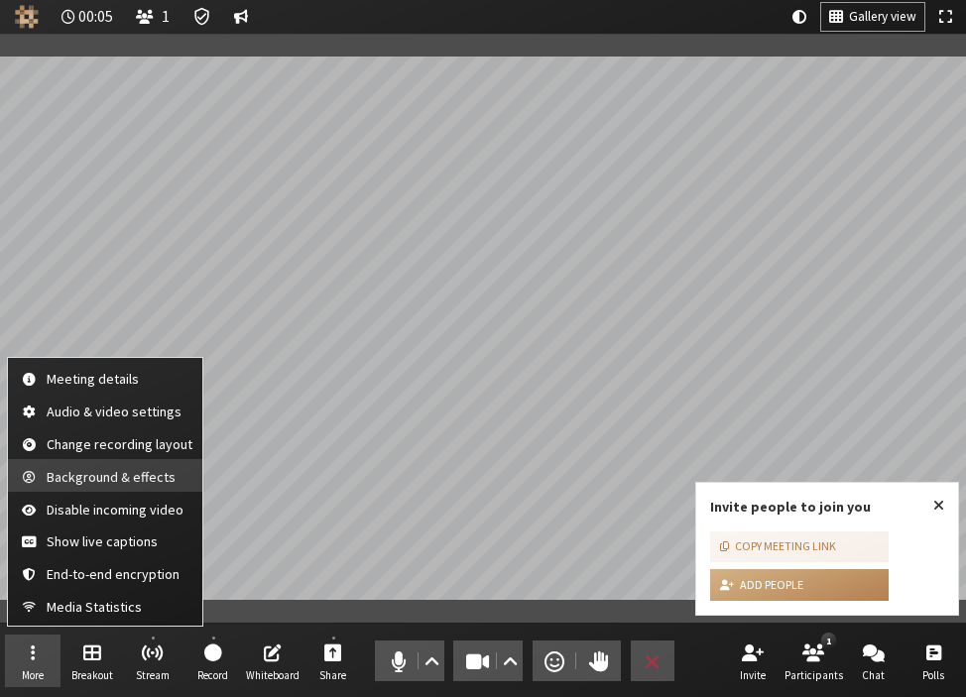
click at [75, 482] on span "Background & effects" at bounding box center [120, 477] width 146 height 15
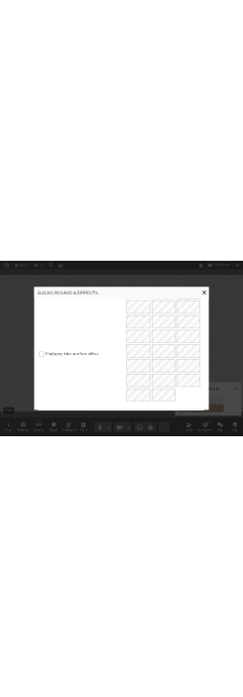
scroll to position [349, 0]
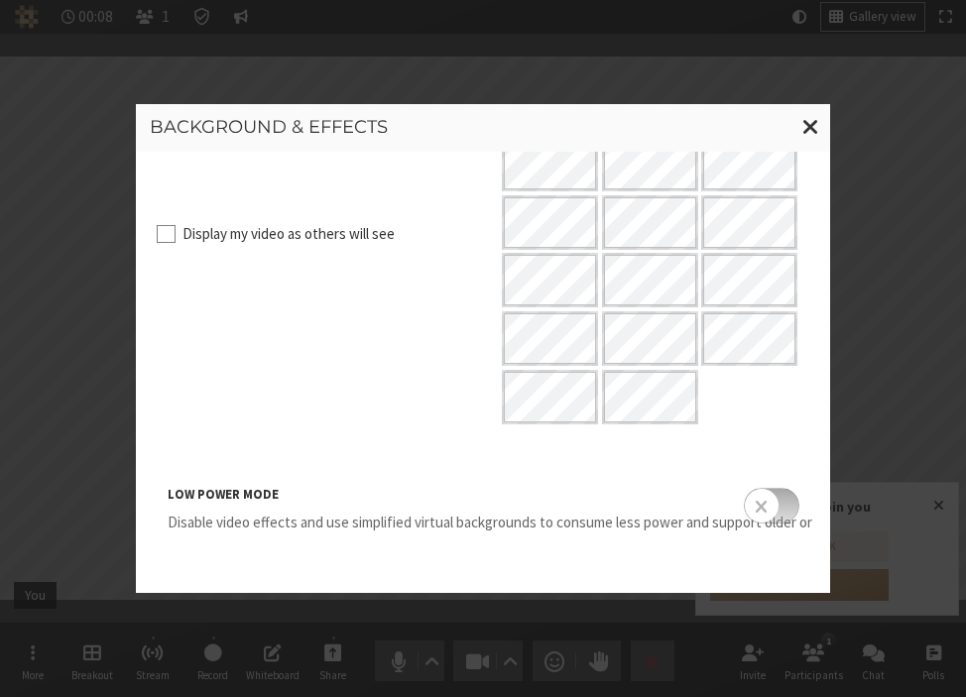
click at [452, 460] on li "Low power mode Disable video effects and use simplified virtual backgrounds to …" at bounding box center [483, 505] width 659 height 111
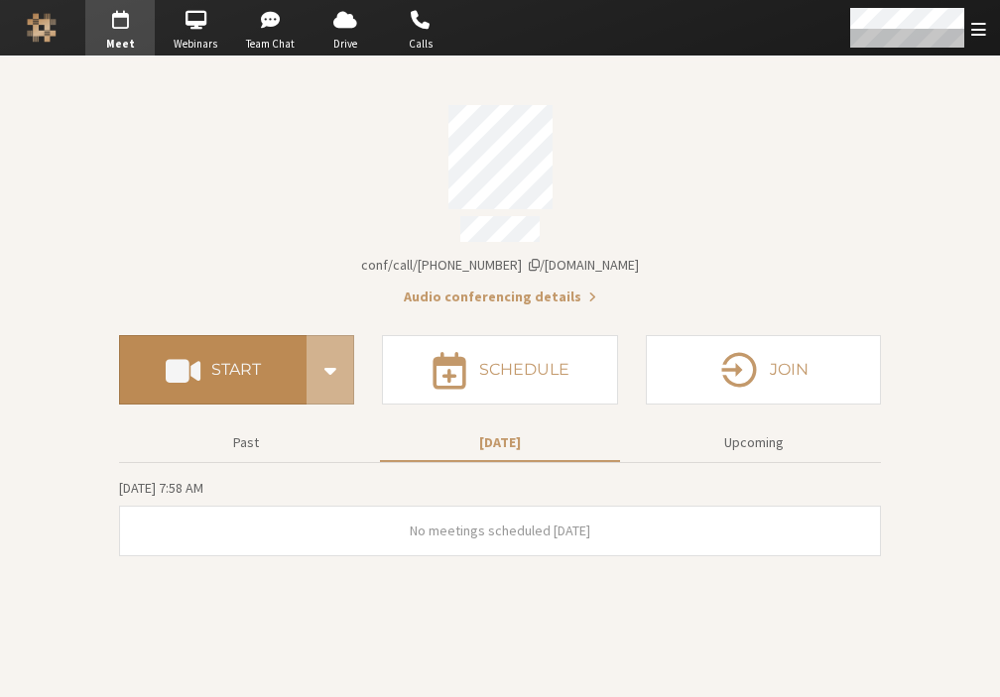
click at [264, 350] on button "Start" at bounding box center [212, 369] width 187 height 69
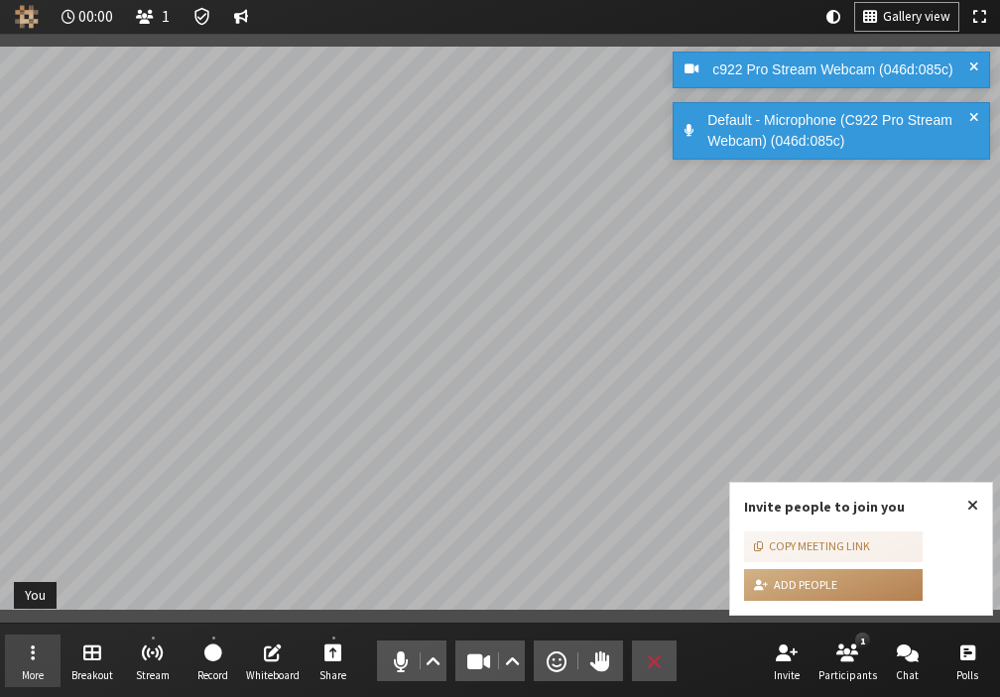
click at [46, 653] on button "More" at bounding box center [33, 662] width 56 height 54
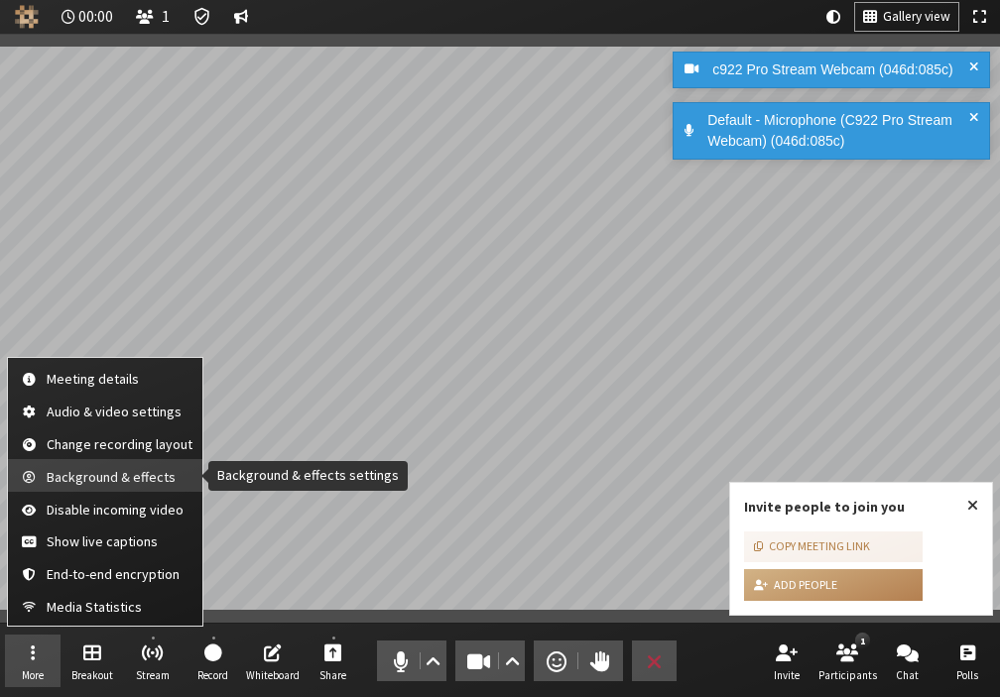
click at [117, 474] on span "Background & effects" at bounding box center [120, 477] width 146 height 15
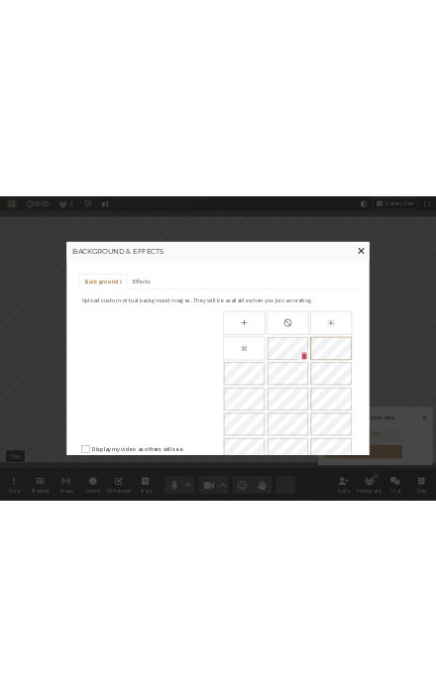
scroll to position [365, 0]
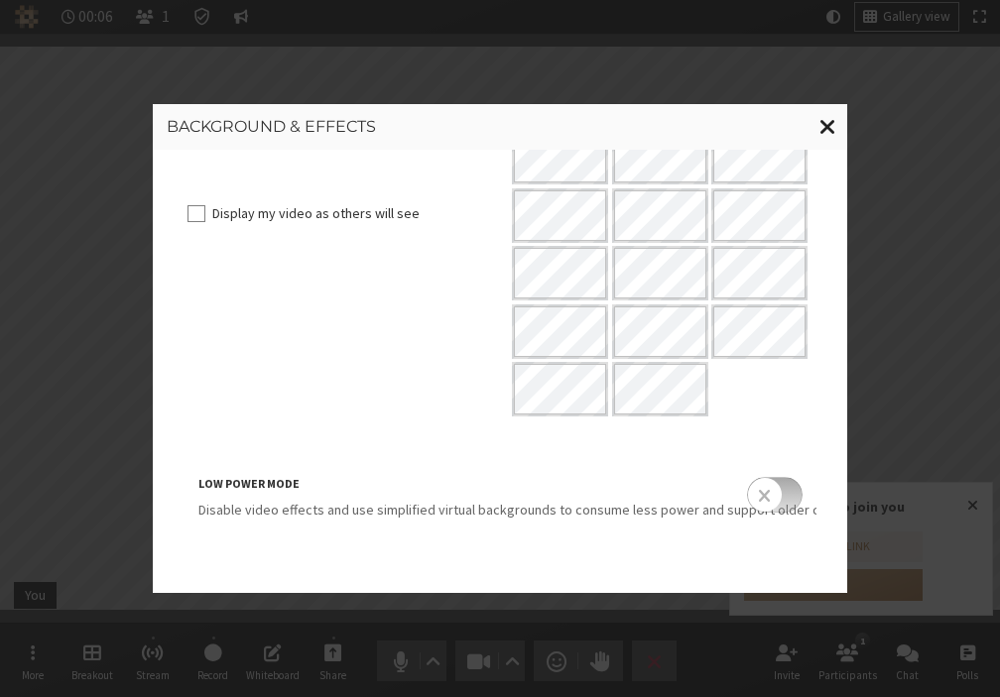
click at [820, 133] on span "Close modal" at bounding box center [827, 126] width 17 height 25
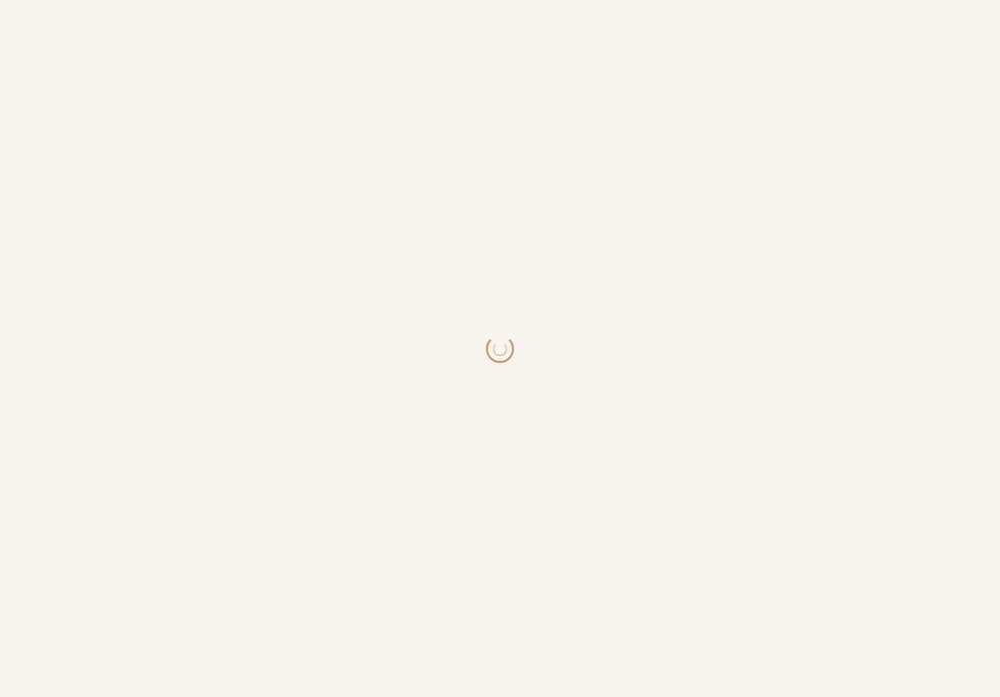
click at [363, 353] on html at bounding box center [500, 348] width 1000 height 697
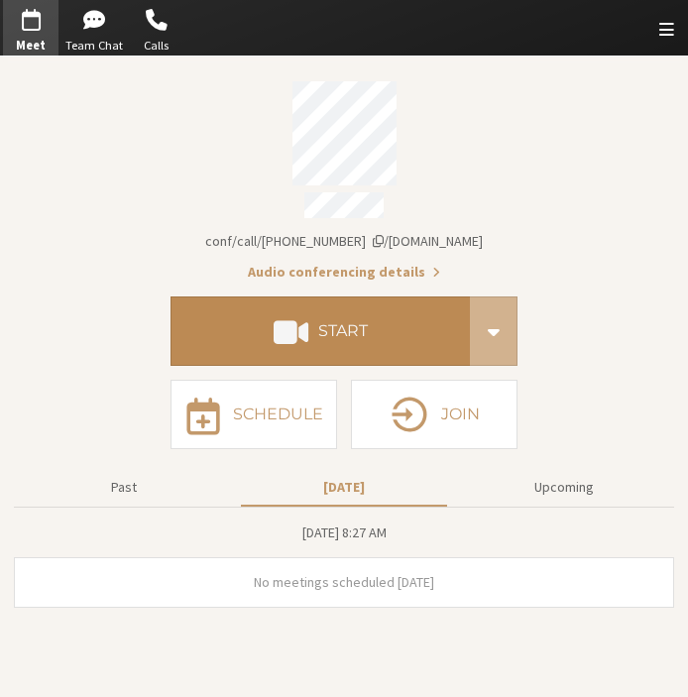
click at [268, 320] on button "Start" at bounding box center [320, 331] width 299 height 69
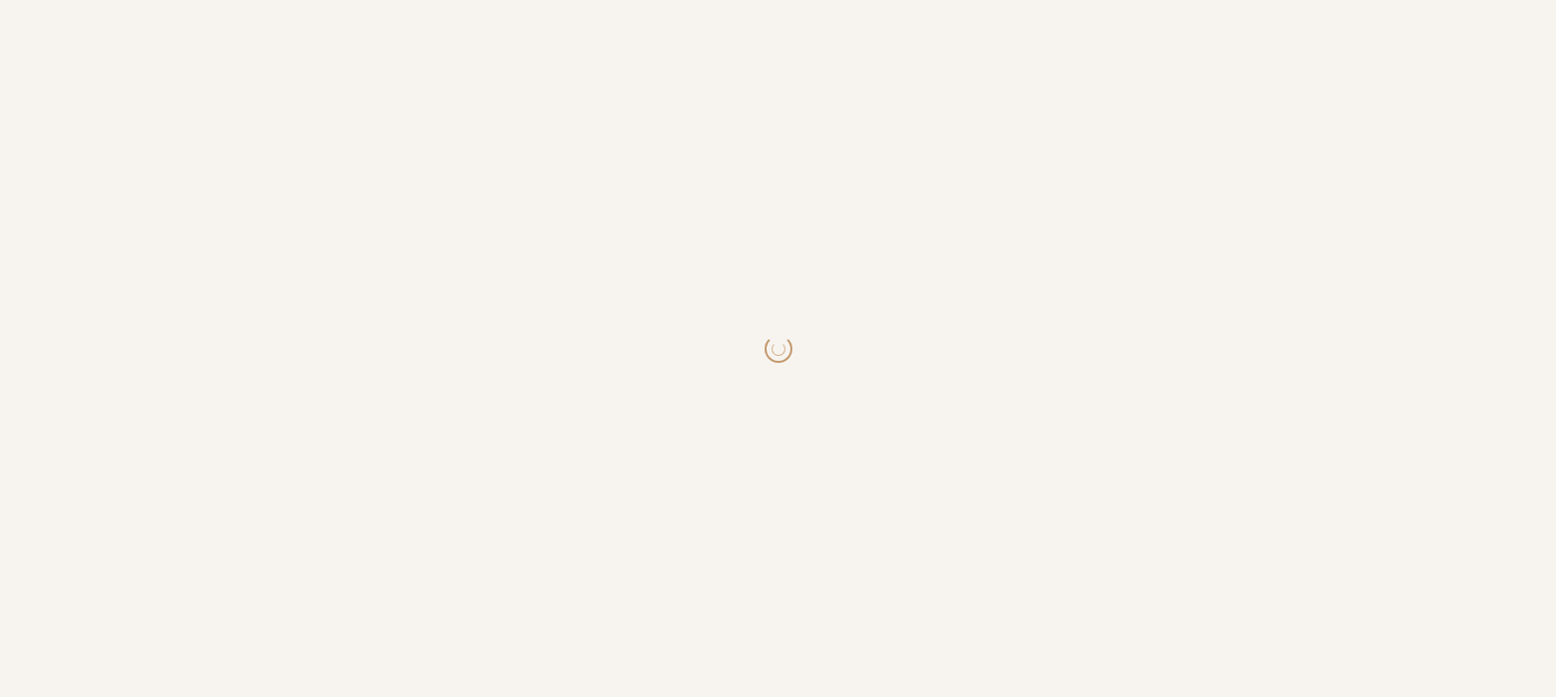
click at [864, 404] on html at bounding box center [778, 348] width 1556 height 697
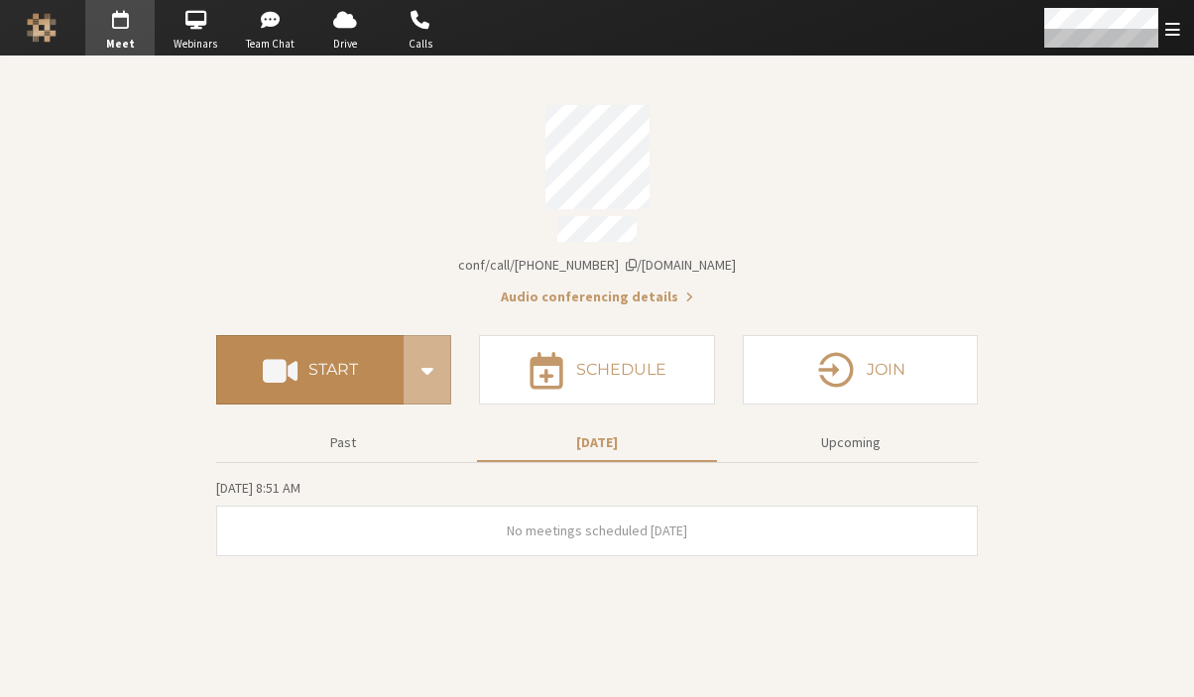
click at [297, 375] on span at bounding box center [280, 370] width 35 height 36
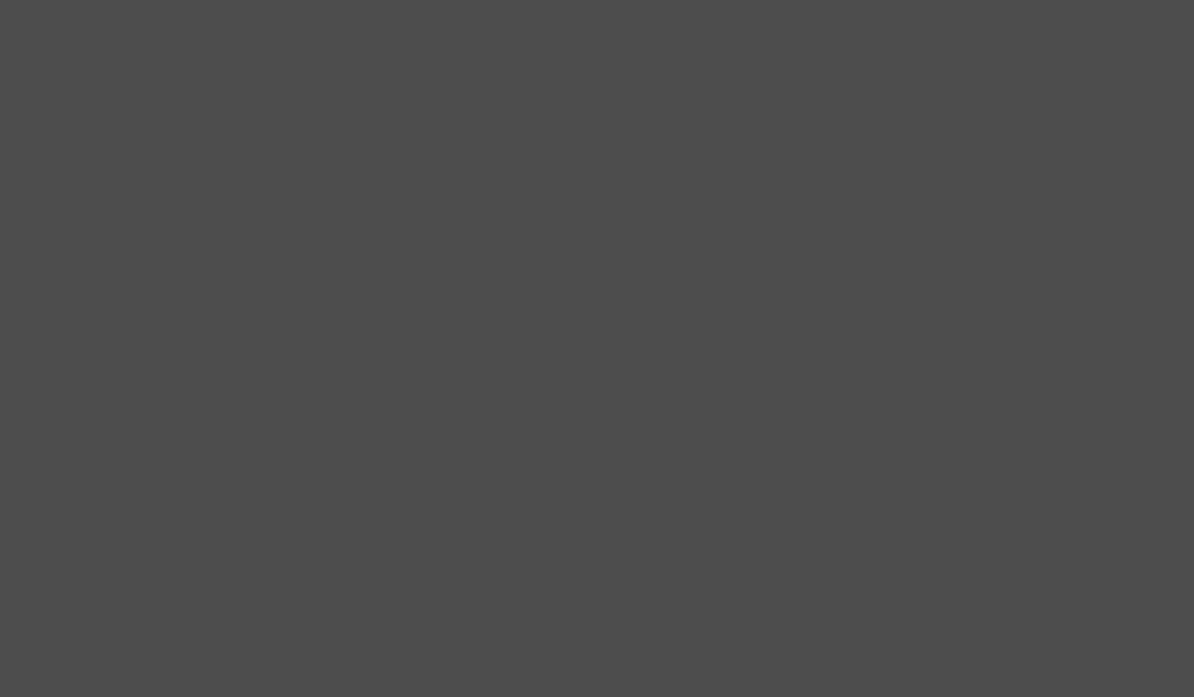
click at [566, 189] on body at bounding box center [597, 348] width 1194 height 697
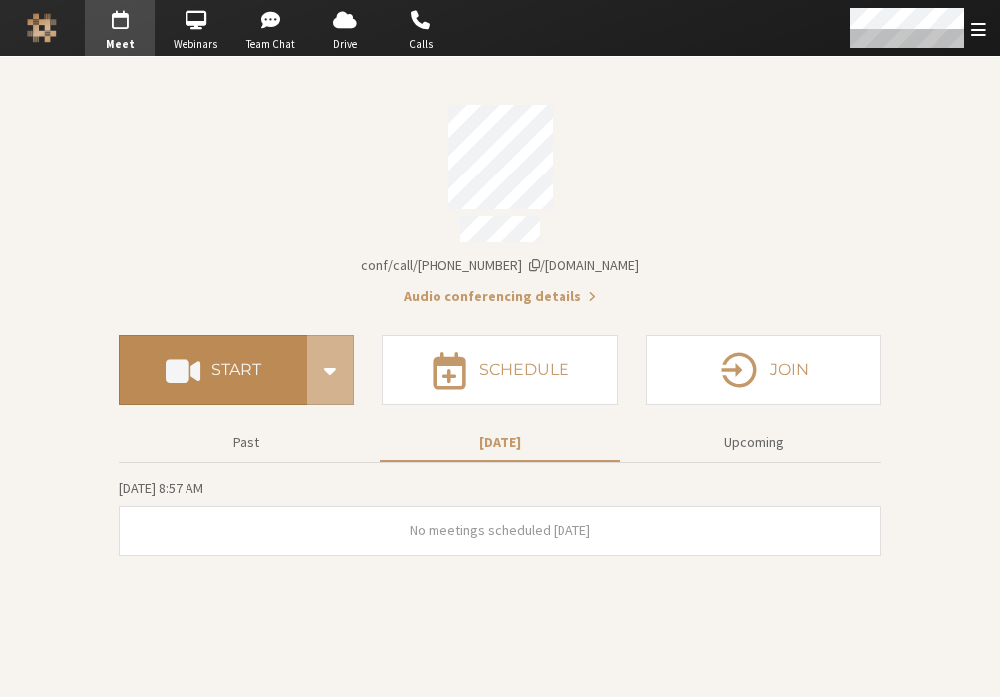
click at [221, 362] on h4 "Start" at bounding box center [236, 370] width 50 height 16
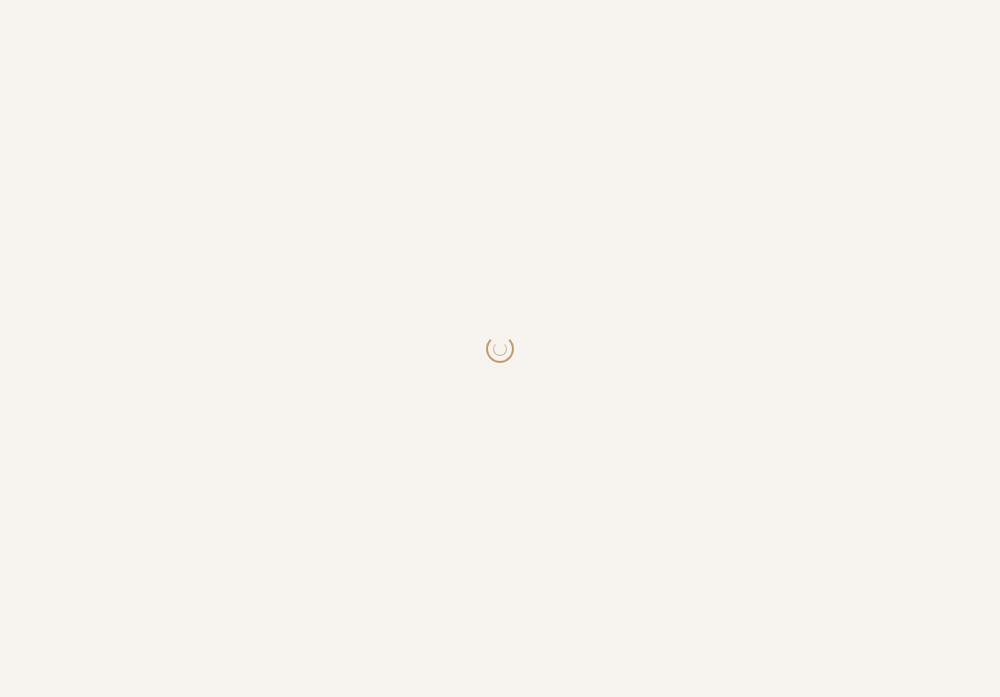
click at [510, 246] on html at bounding box center [500, 348] width 1000 height 697
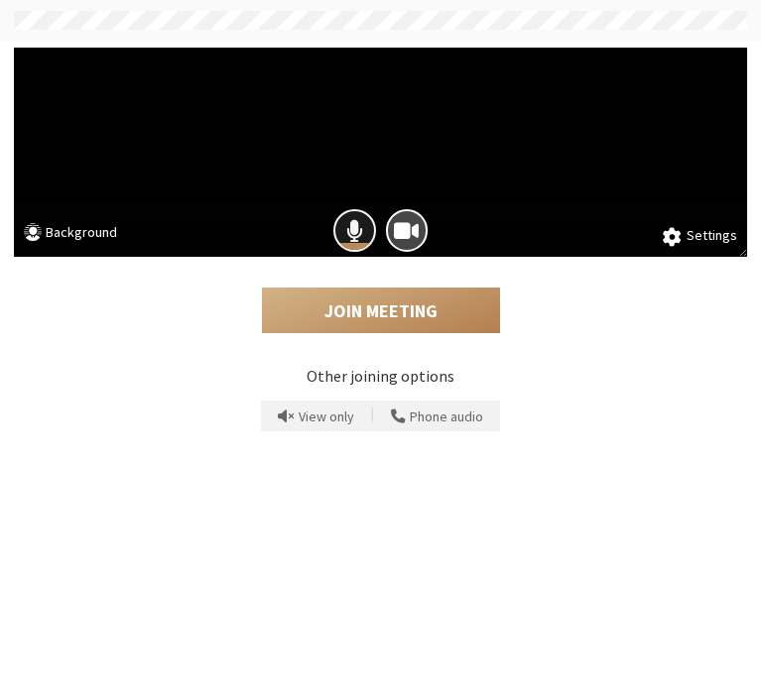
click at [366, 230] on button "Mic is on" at bounding box center [354, 230] width 43 height 43
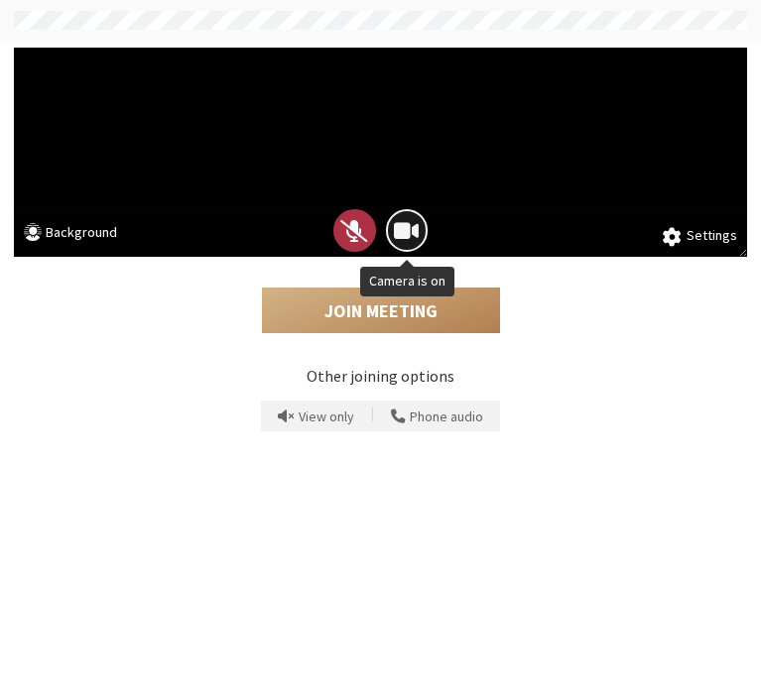
click at [395, 229] on span "Camera is on" at bounding box center [406, 230] width 25 height 27
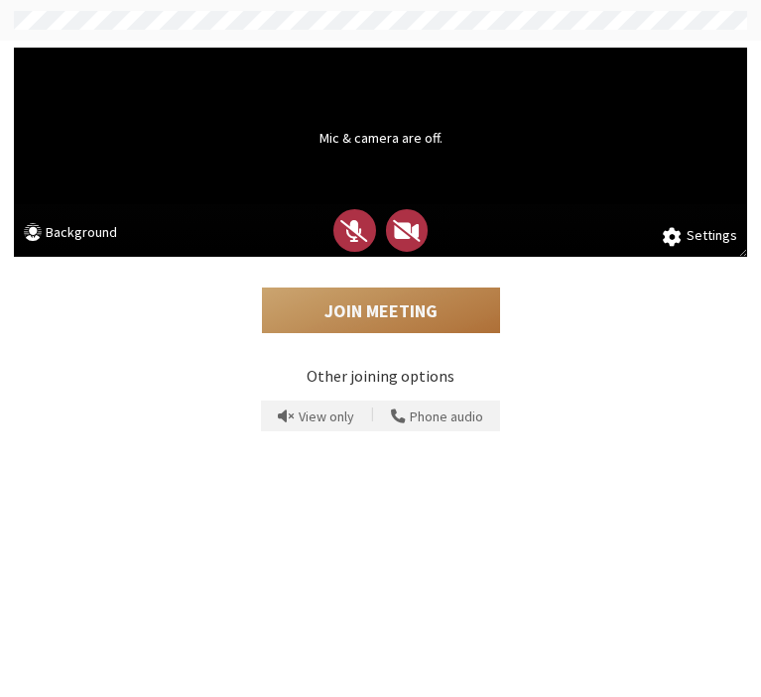
click at [387, 310] on button "Join Meeting" at bounding box center [381, 311] width 238 height 46
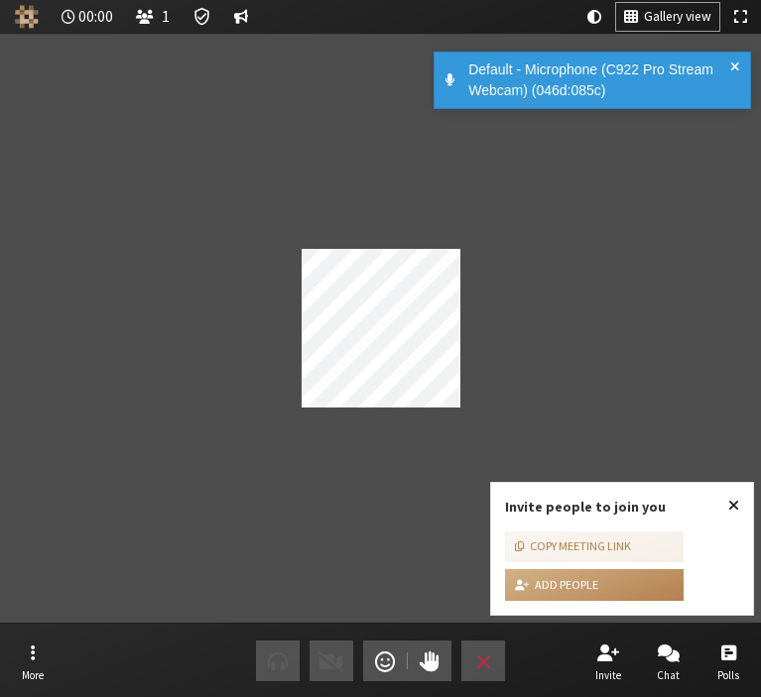
click at [737, 504] on span "Close popover" at bounding box center [733, 505] width 11 height 16
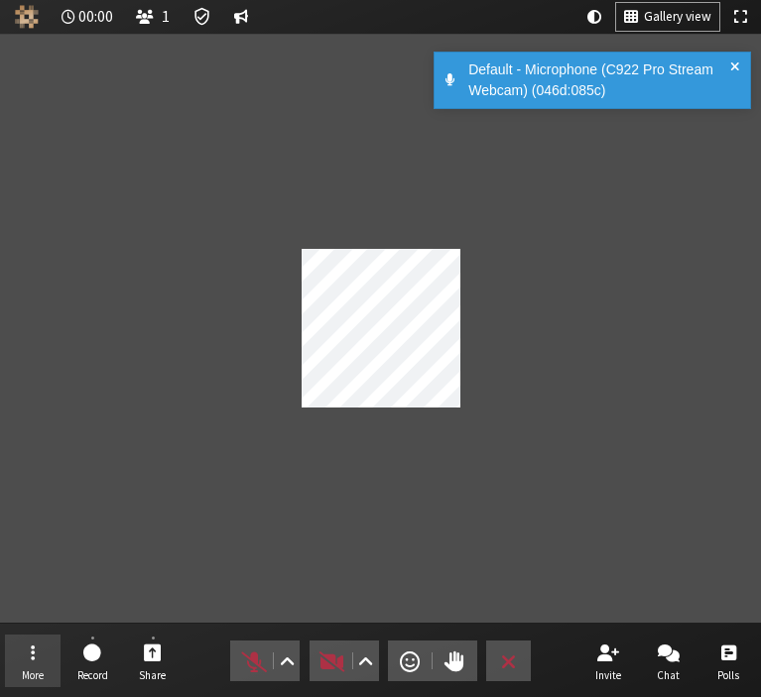
click at [41, 648] on button "More" at bounding box center [33, 662] width 56 height 54
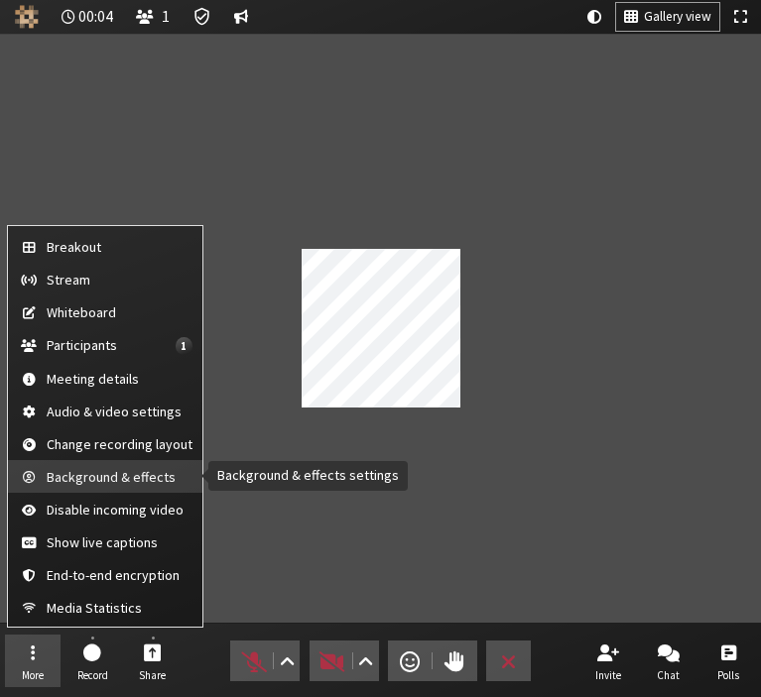
click at [89, 471] on span "Background & effects" at bounding box center [120, 477] width 146 height 15
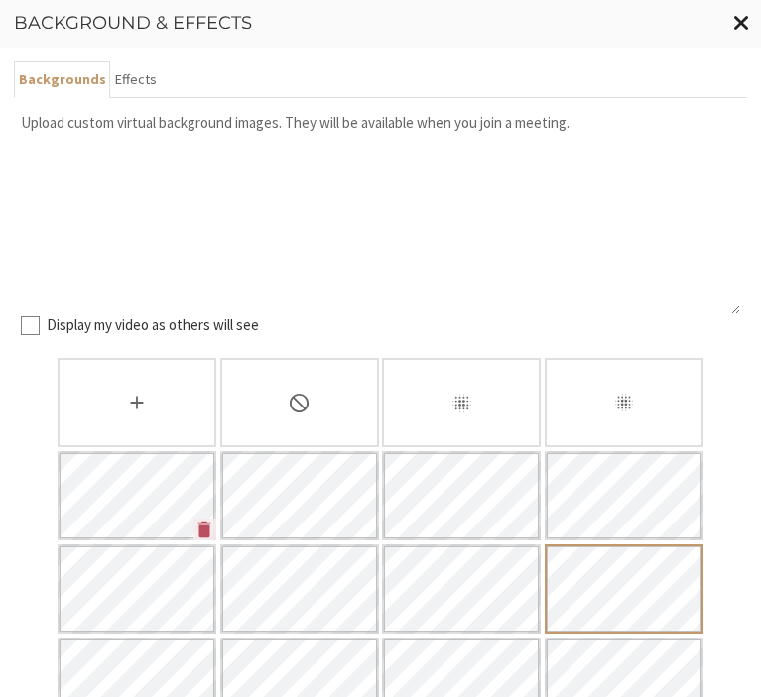
click at [738, 26] on span "Close modal" at bounding box center [741, 22] width 17 height 25
